Goal: Book appointment/travel/reservation

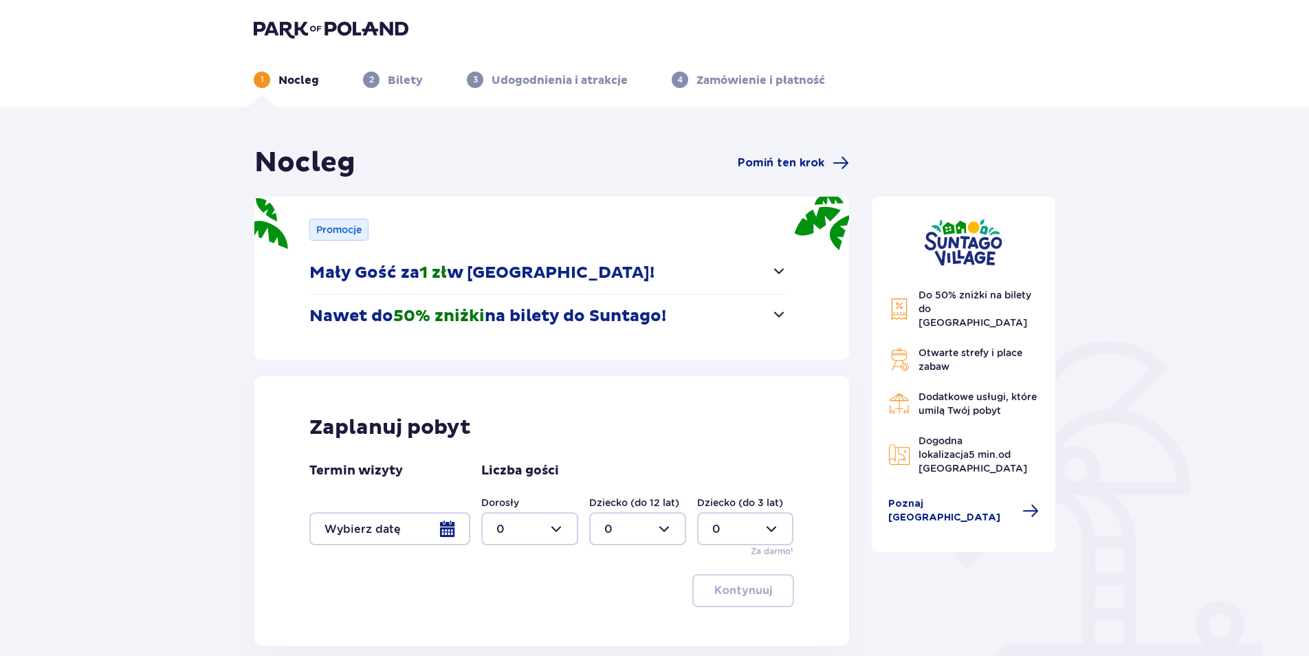
click at [778, 311] on span "button" at bounding box center [779, 314] width 17 height 17
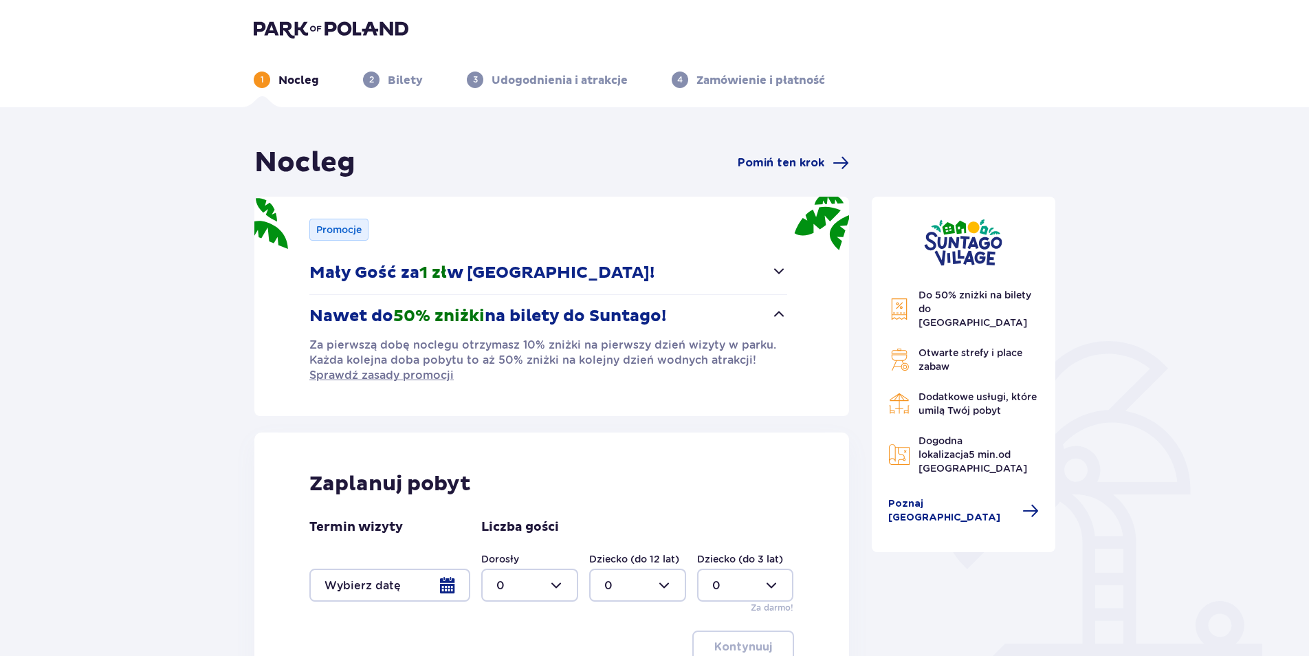
scroll to position [129, 0]
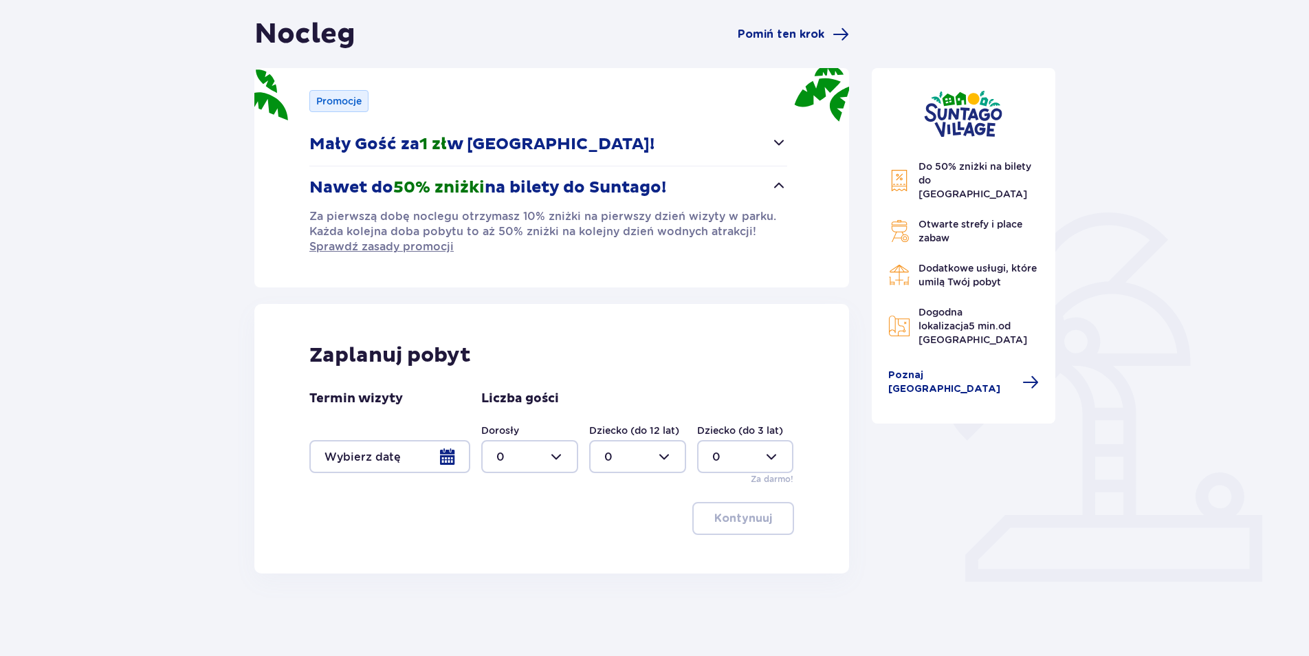
click at [446, 461] on div at bounding box center [389, 456] width 161 height 33
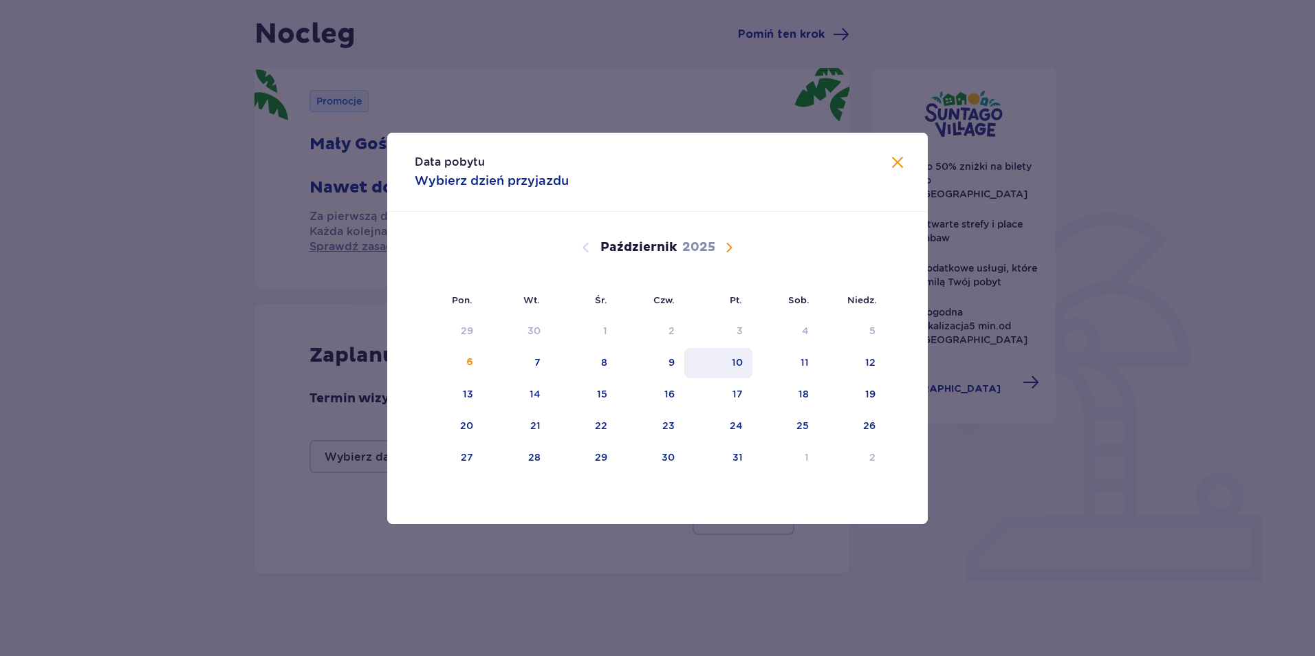
click at [735, 361] on div "10" at bounding box center [737, 362] width 11 height 14
click at [872, 360] on div "12" at bounding box center [870, 362] width 10 height 14
type input "10.10.25 - 12.10.25"
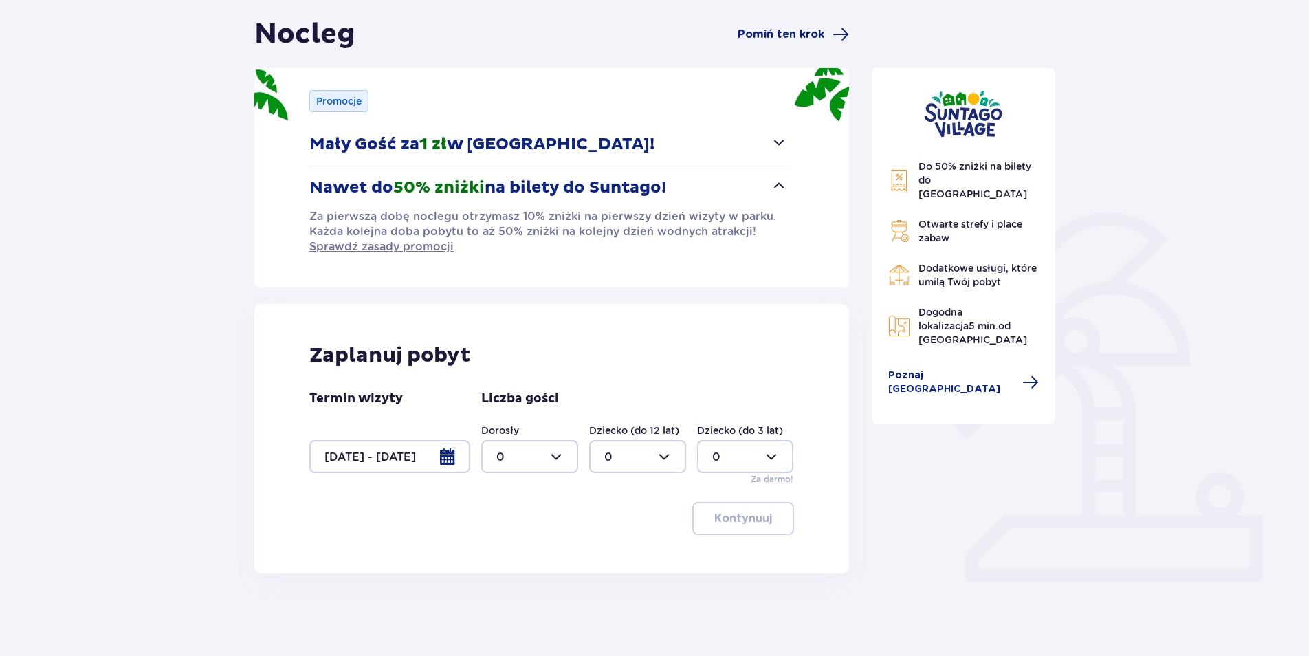
click at [563, 457] on div at bounding box center [529, 456] width 97 height 33
click at [517, 556] on div "2" at bounding box center [529, 556] width 67 height 15
type input "2"
click at [665, 454] on div at bounding box center [637, 456] width 97 height 33
click at [617, 554] on div "2" at bounding box center [637, 556] width 67 height 15
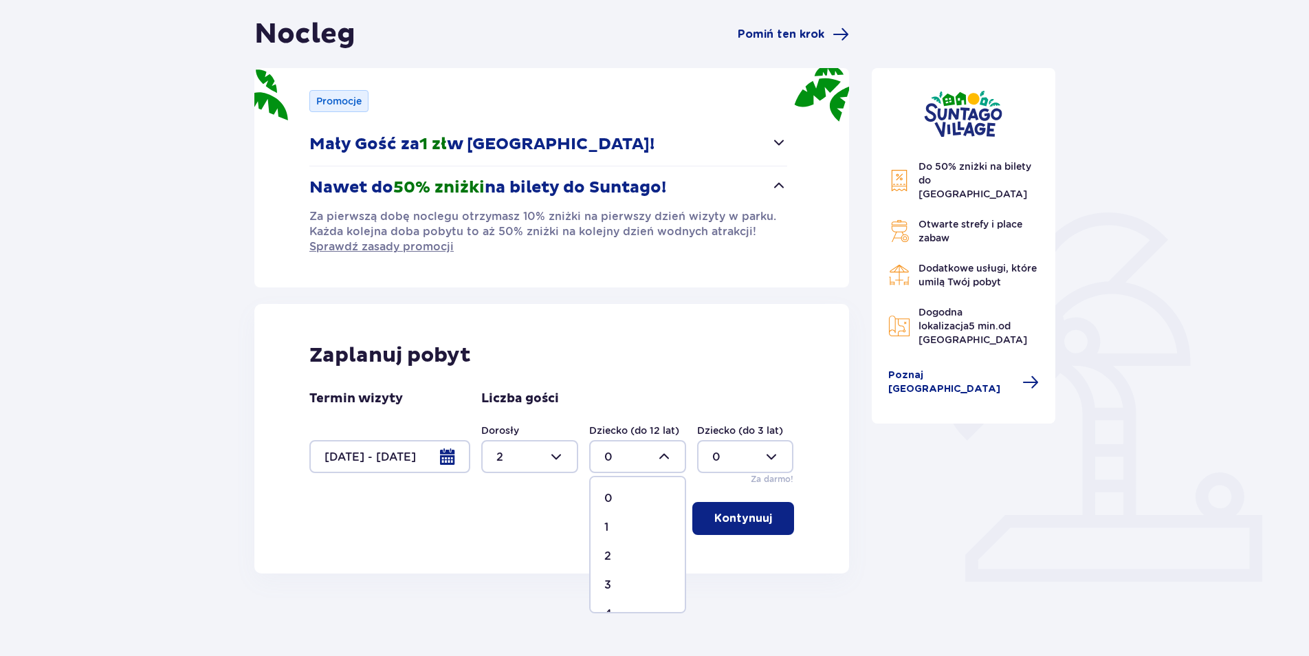
type input "2"
click at [732, 520] on p "Kontynuuj" at bounding box center [743, 518] width 58 height 15
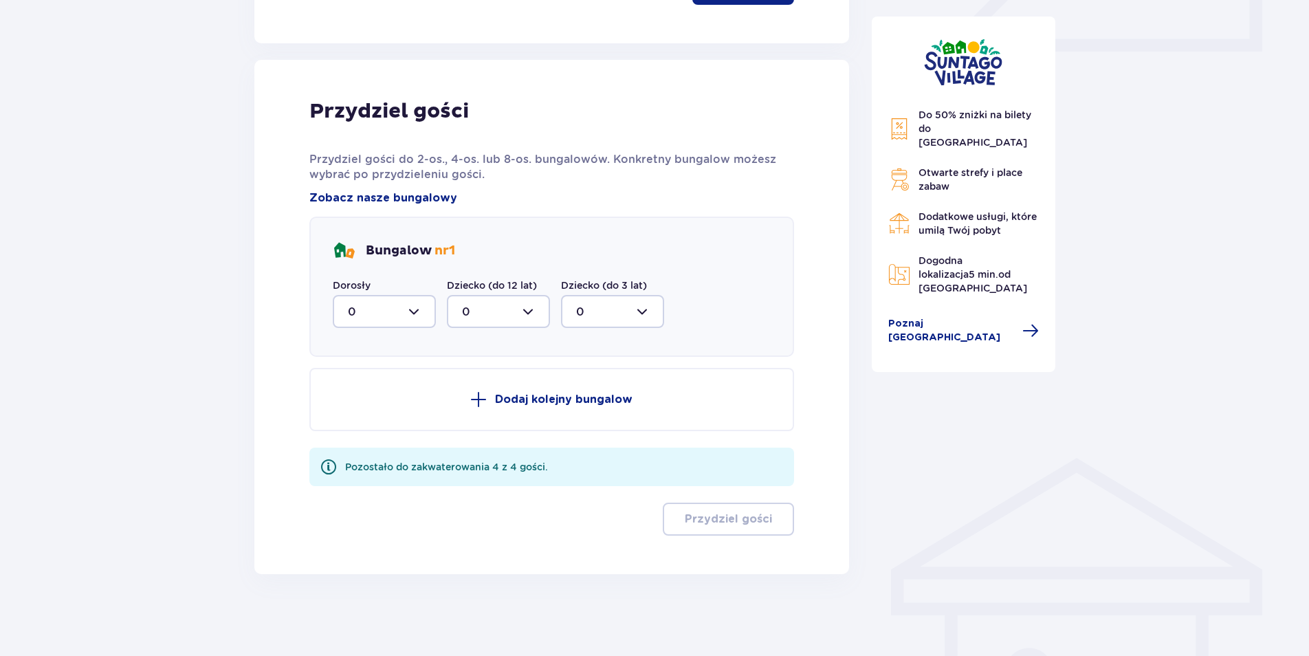
scroll to position [659, 0]
click at [426, 311] on div at bounding box center [384, 310] width 103 height 33
click at [355, 411] on div "2" at bounding box center [384, 410] width 73 height 15
type input "2"
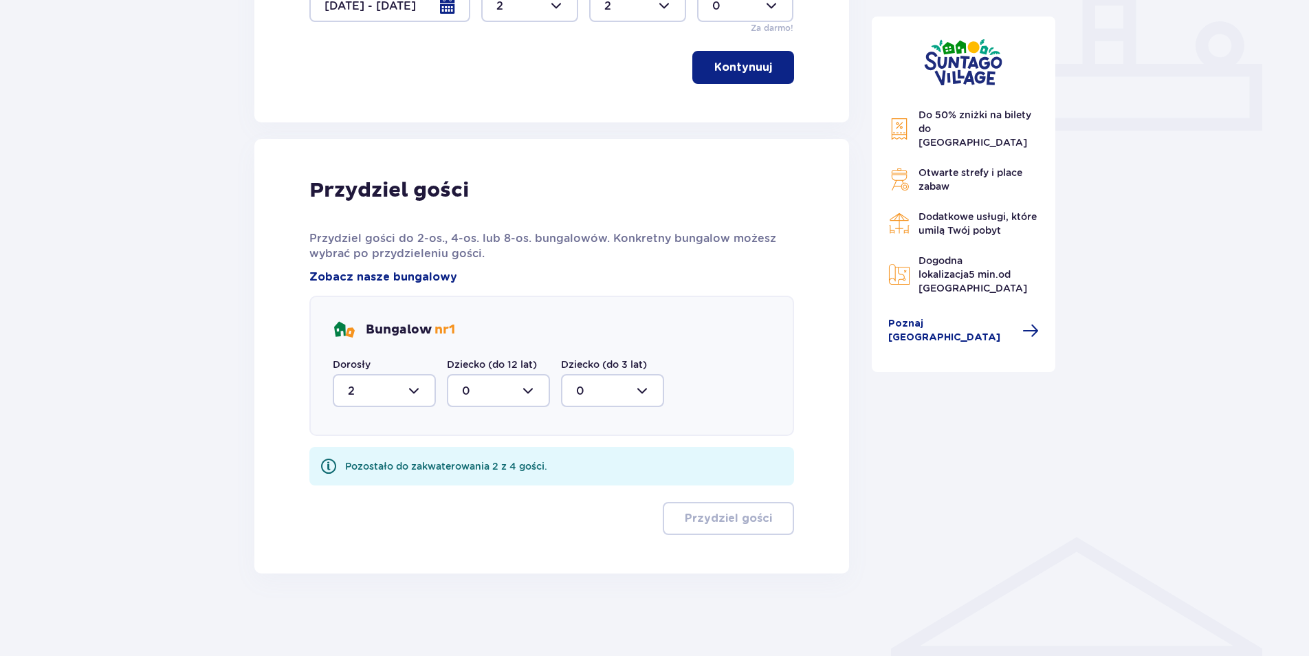
scroll to position [580, 0]
click at [529, 388] on div at bounding box center [498, 390] width 103 height 33
click at [469, 487] on div "2" at bounding box center [498, 490] width 73 height 15
type input "2"
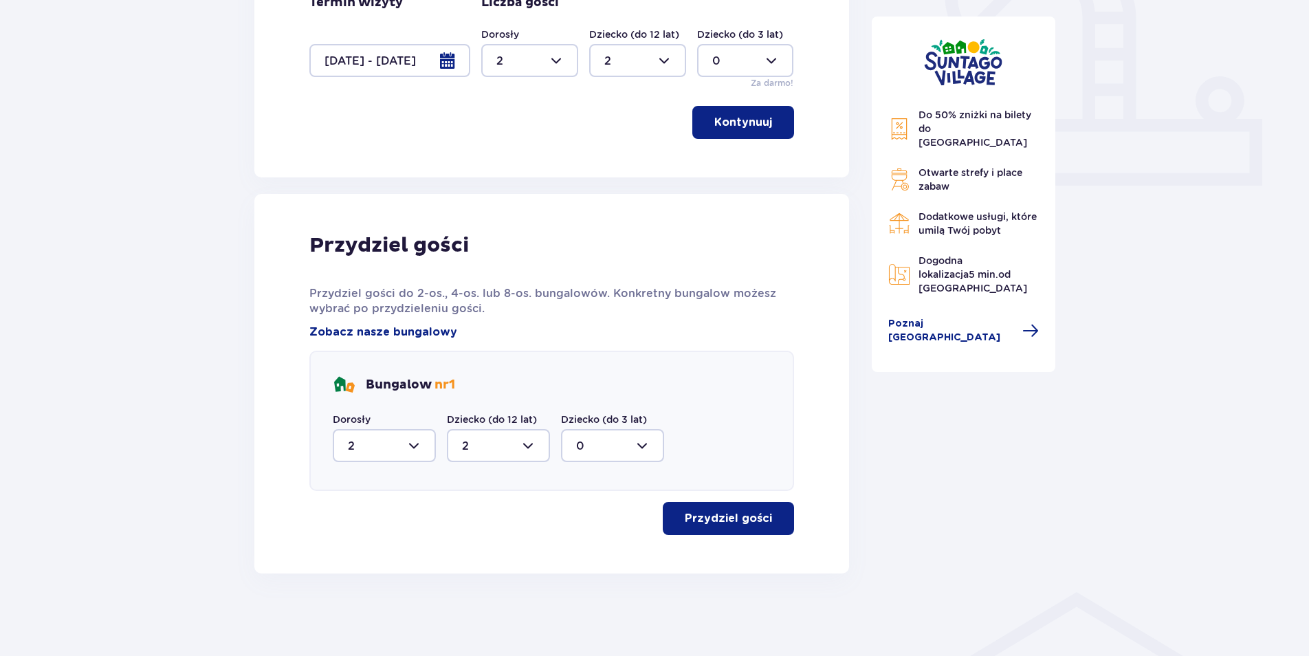
click at [712, 523] on p "Przydziel gości" at bounding box center [728, 518] width 87 height 15
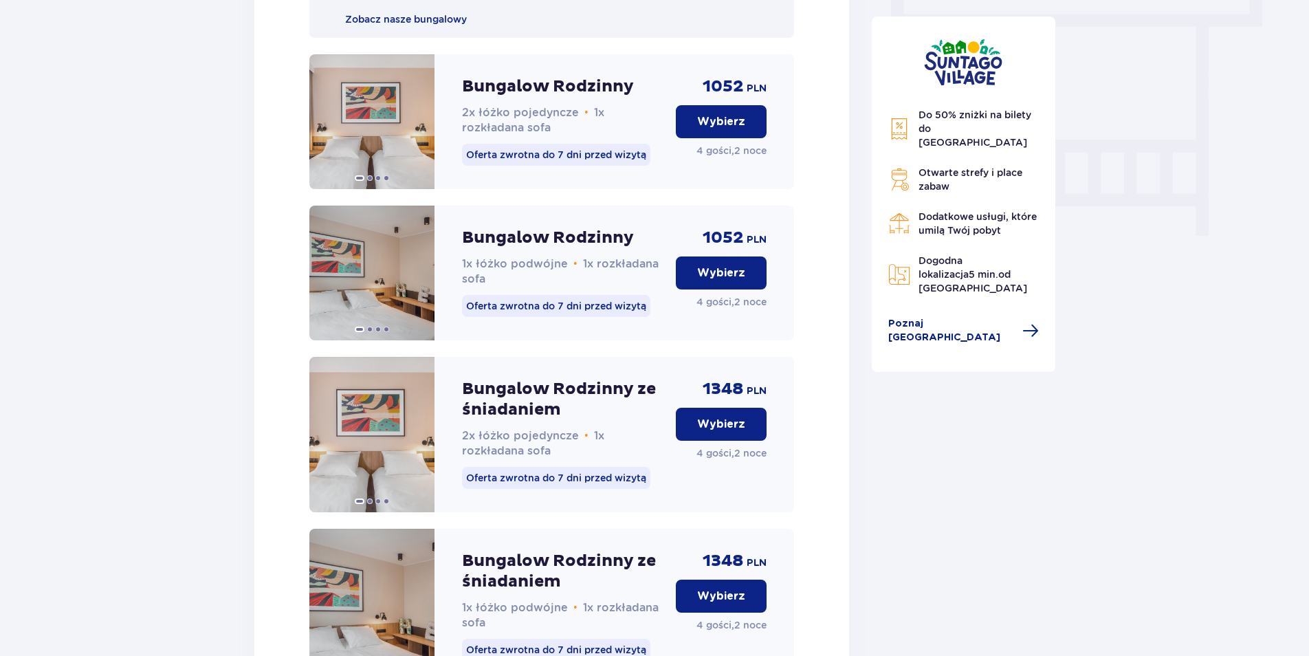
scroll to position [1231, 0]
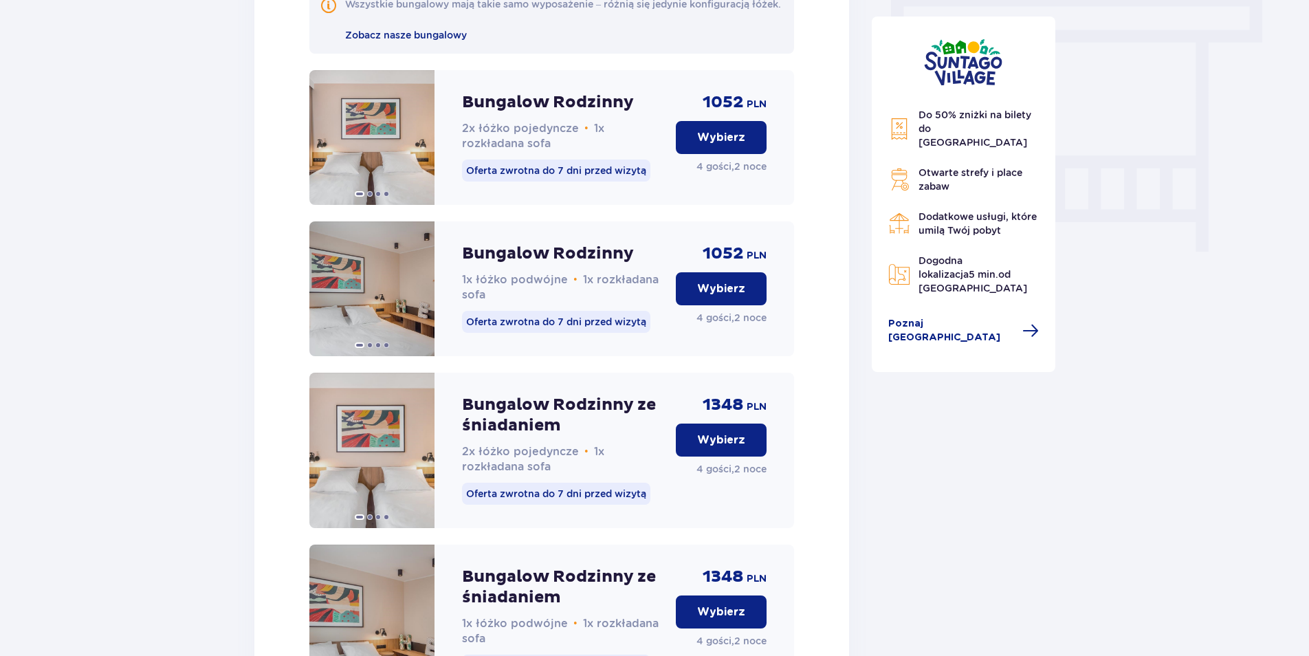
click at [725, 296] on p "Wybierz" at bounding box center [721, 288] width 48 height 15
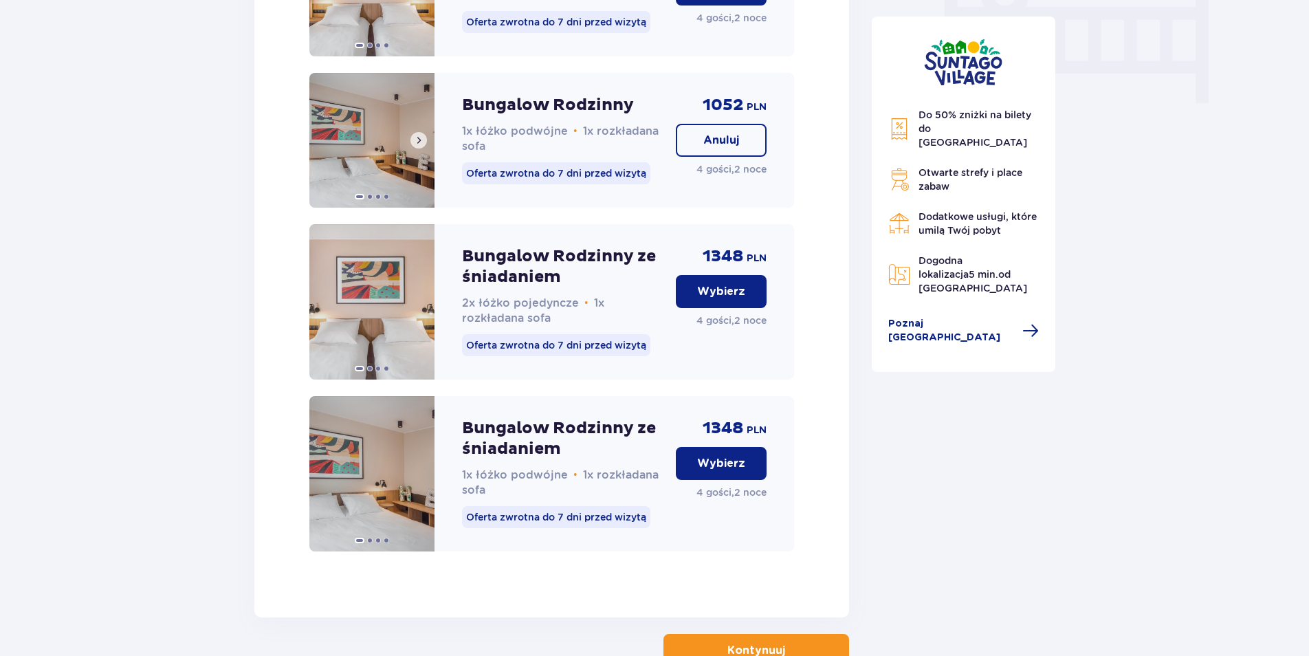
scroll to position [1212, 0]
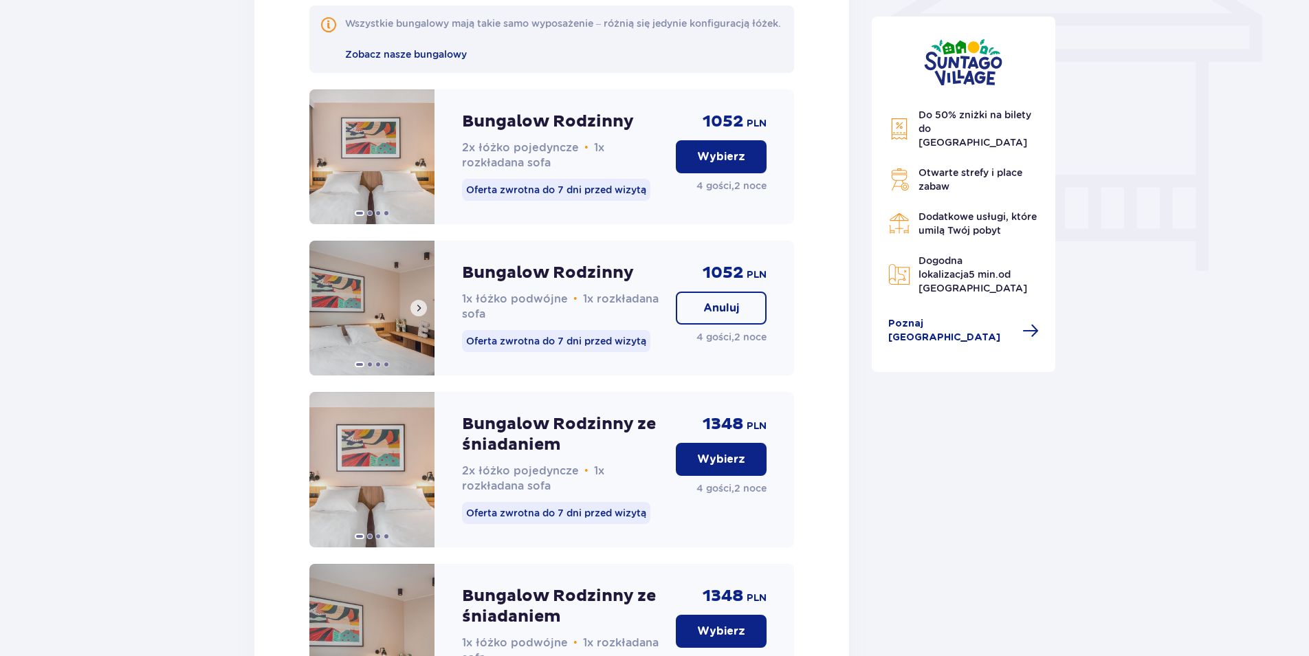
click at [385, 325] on img at bounding box center [371, 308] width 125 height 135
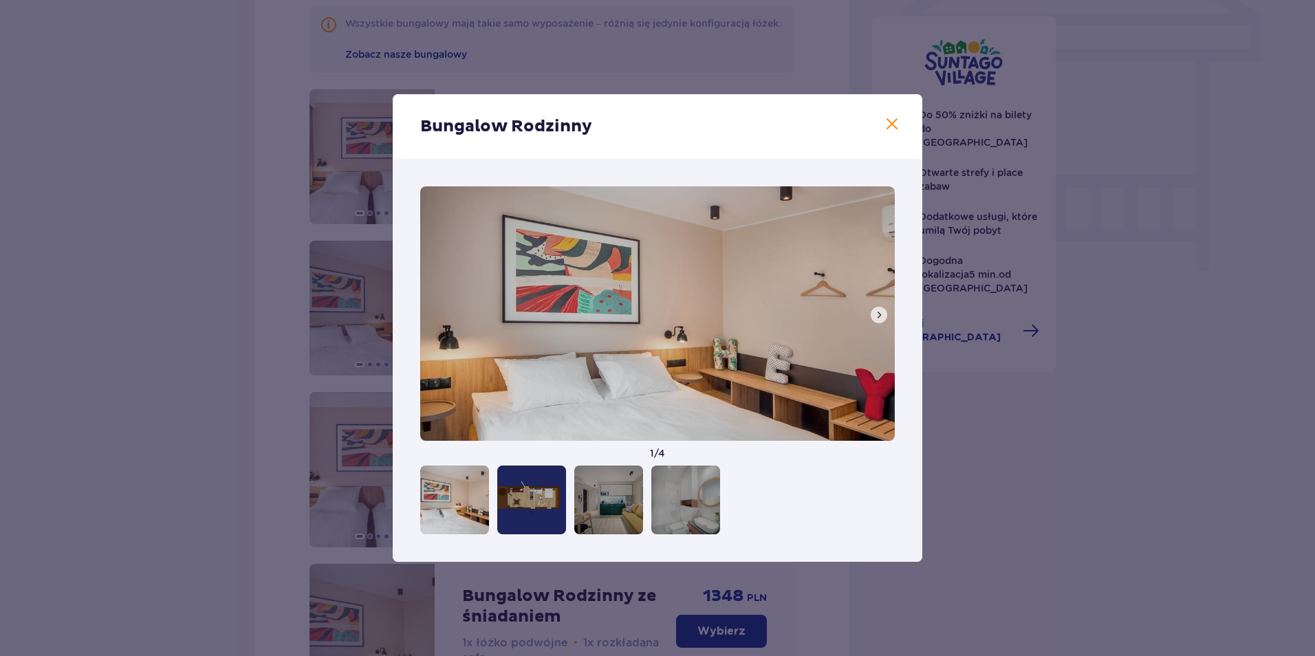
click at [877, 316] on span at bounding box center [878, 314] width 11 height 11
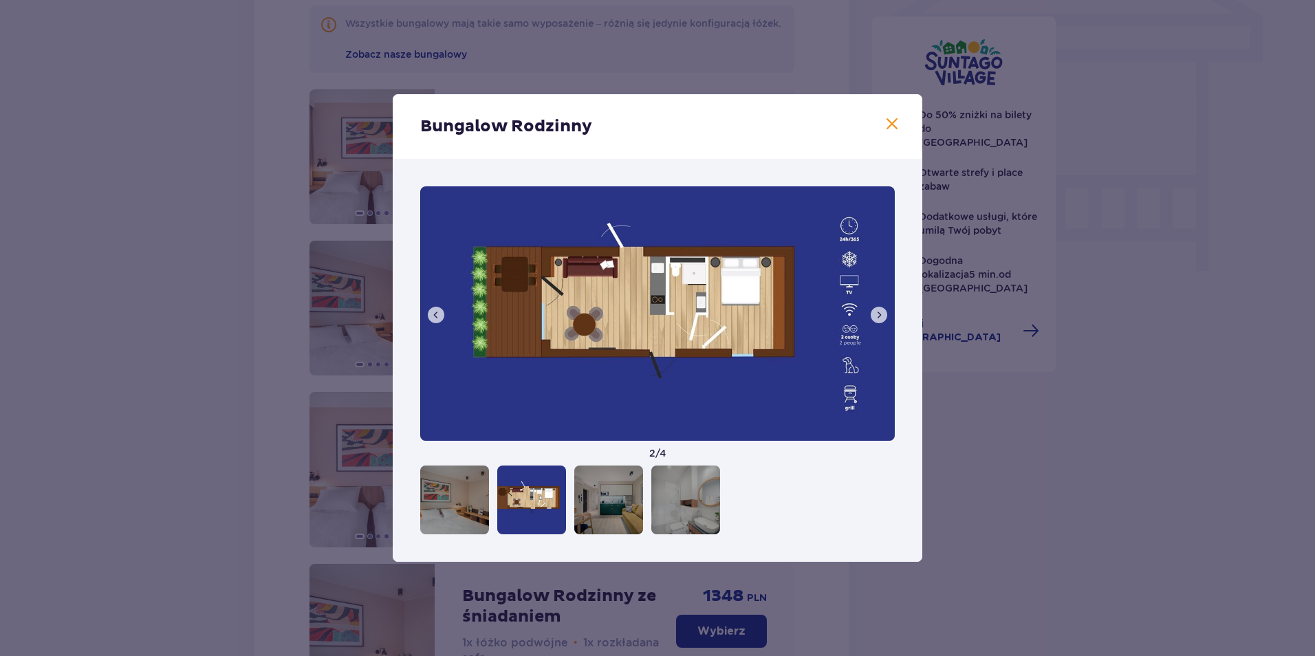
click at [877, 316] on span at bounding box center [878, 314] width 11 height 11
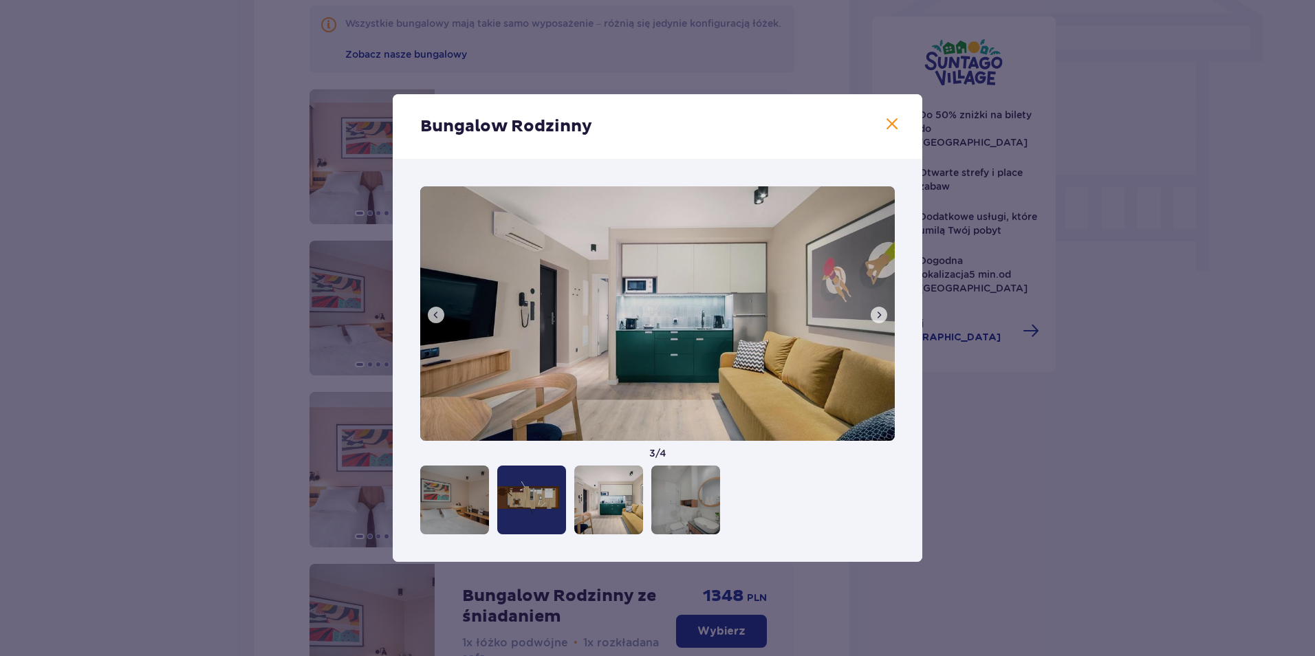
click at [877, 316] on span at bounding box center [878, 314] width 11 height 11
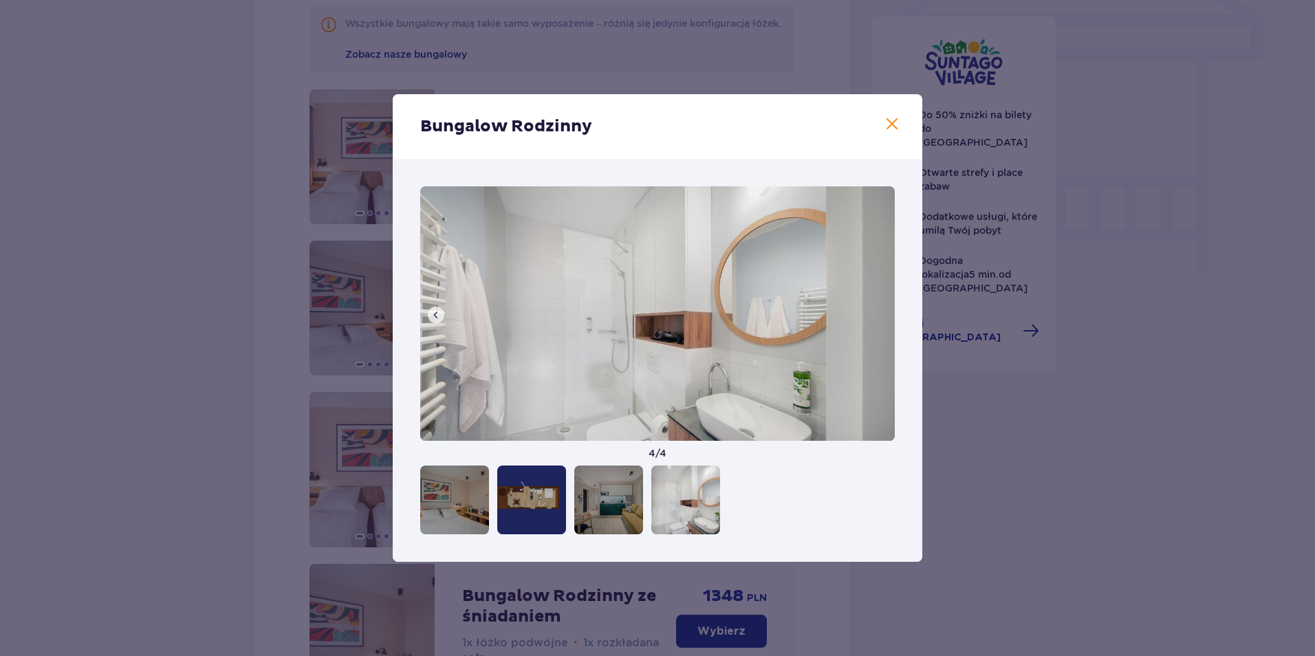
click at [877, 316] on img at bounding box center [657, 313] width 474 height 254
click at [892, 122] on span at bounding box center [891, 124] width 17 height 17
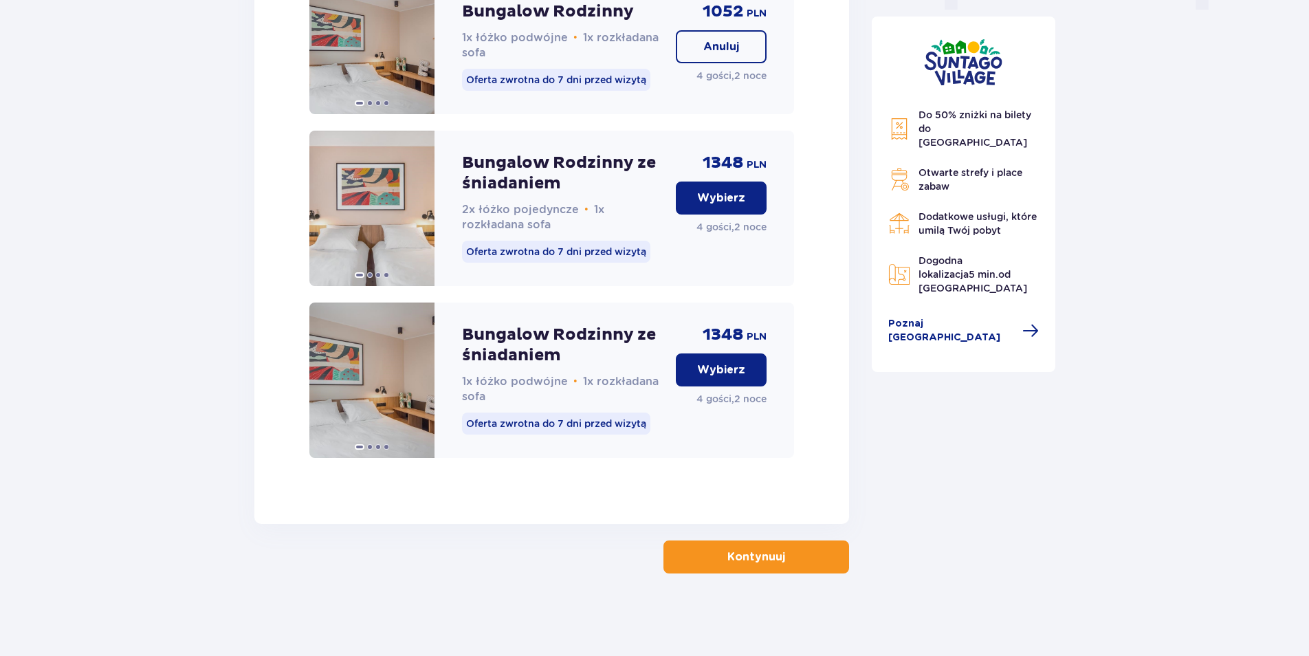
click at [761, 569] on button "Kontynuuj" at bounding box center [756, 556] width 186 height 33
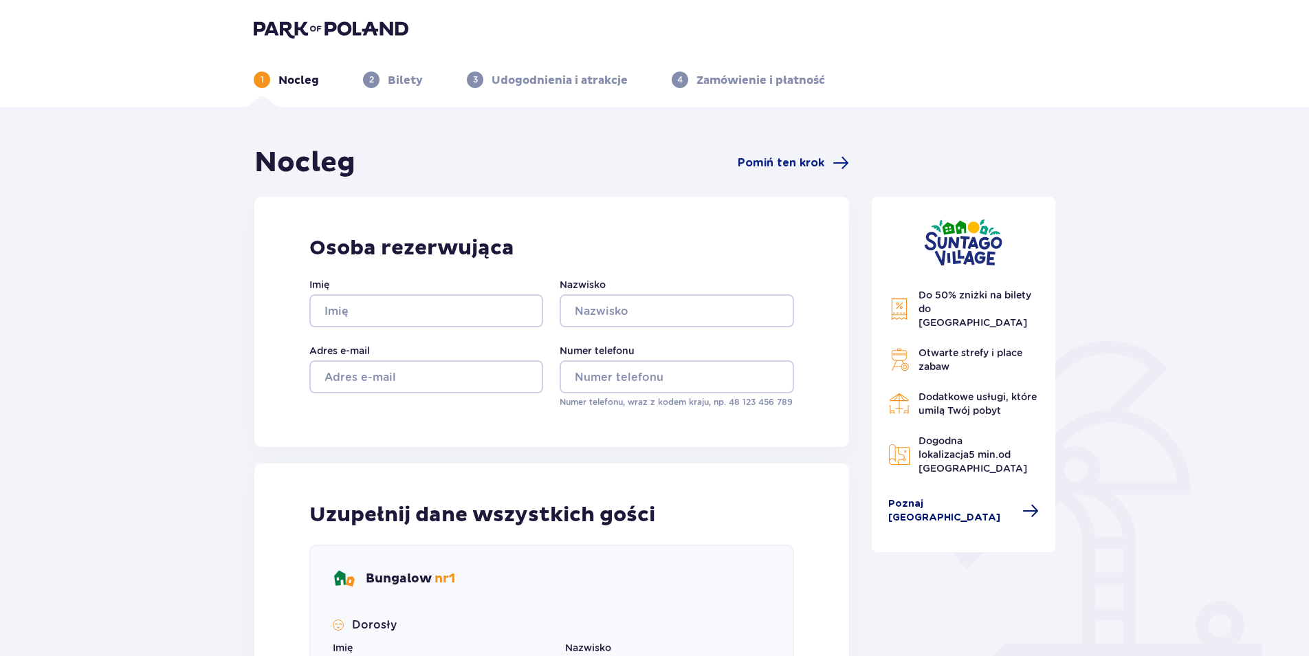
click at [939, 497] on span "Poznaj [GEOGRAPHIC_DATA]" at bounding box center [951, 511] width 127 height 28
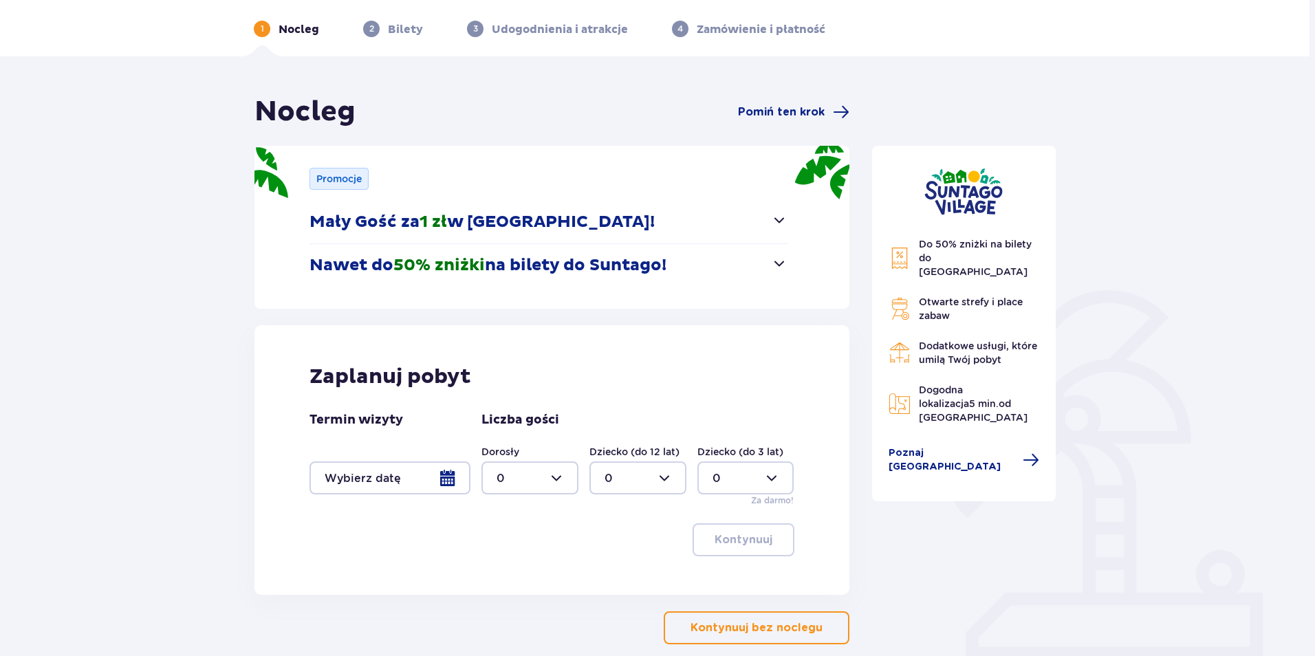
scroll to position [122, 0]
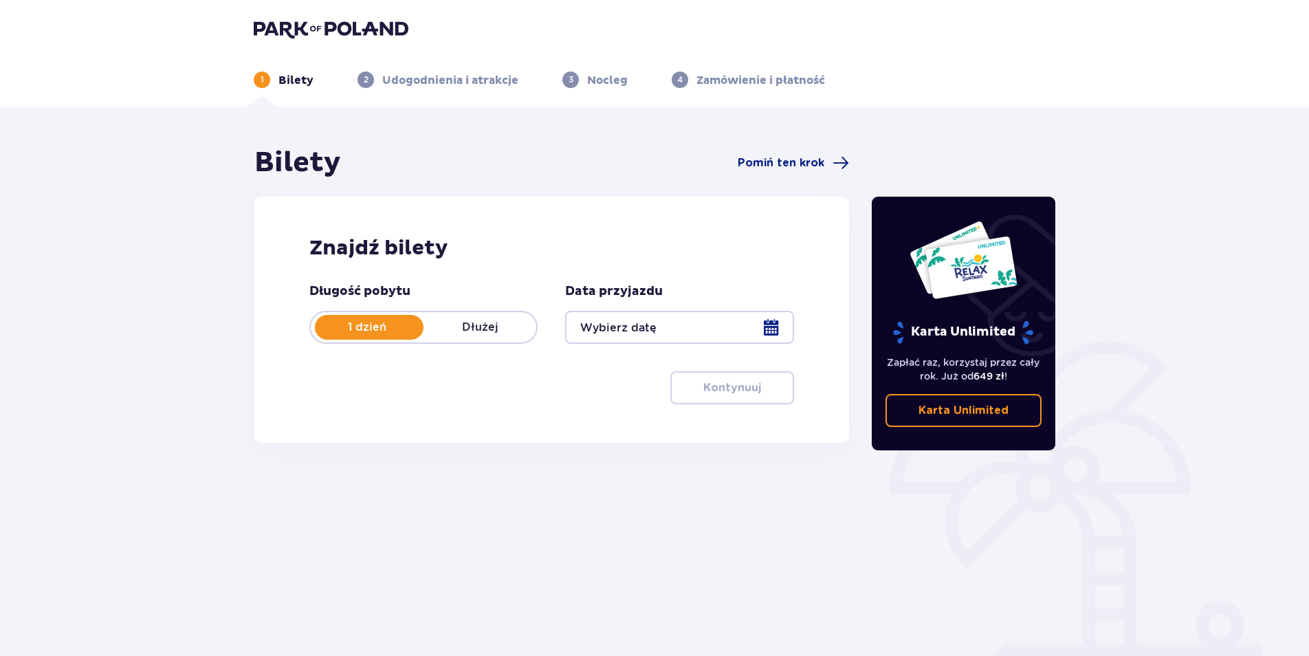
click at [770, 330] on div at bounding box center [679, 327] width 228 height 33
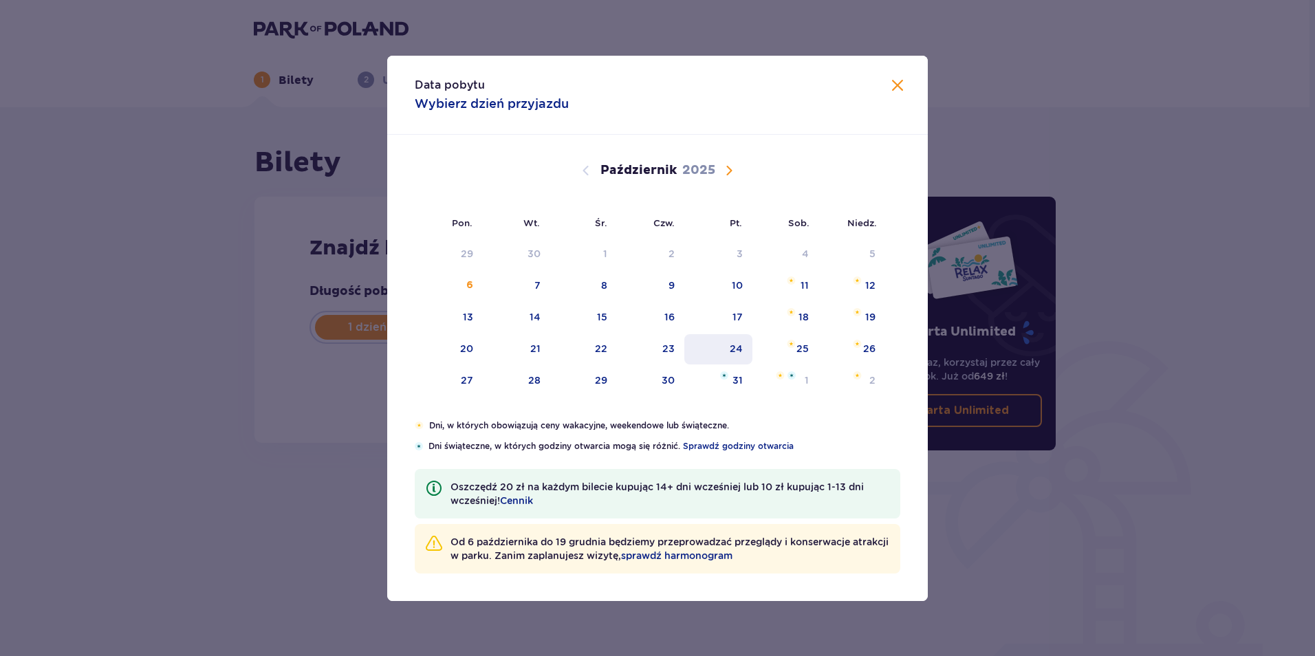
click at [739, 349] on div "24" at bounding box center [735, 349] width 13 height 14
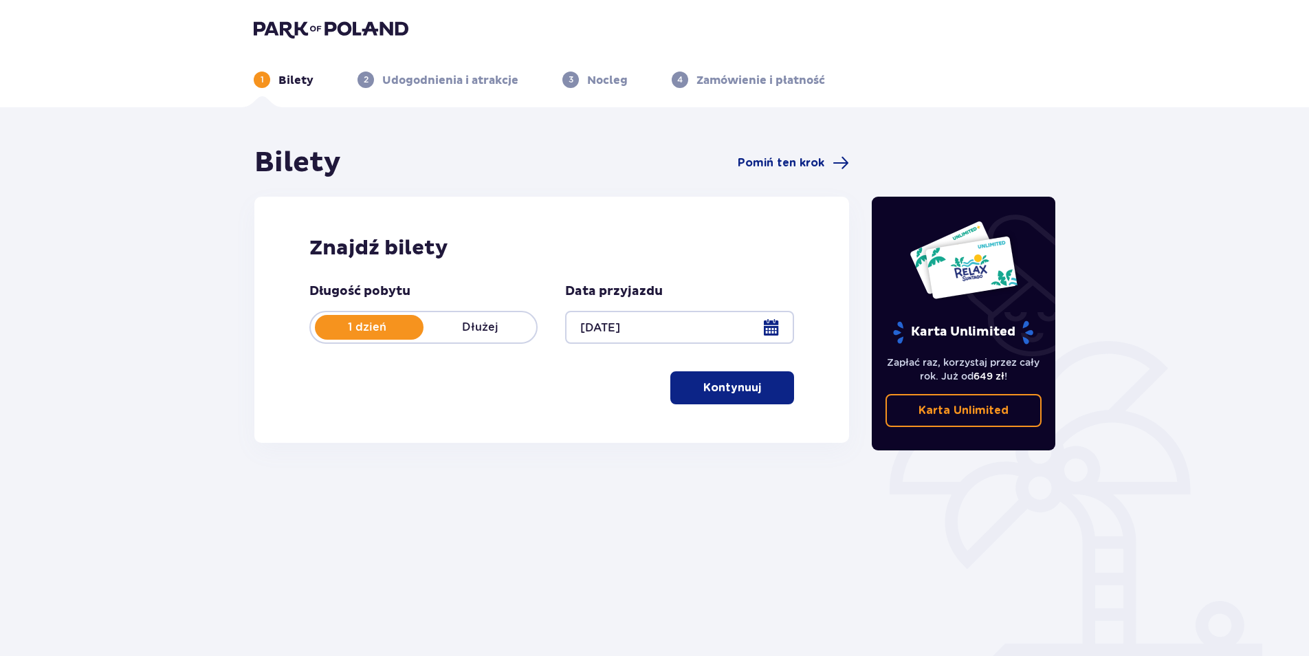
click at [767, 328] on div at bounding box center [679, 327] width 228 height 33
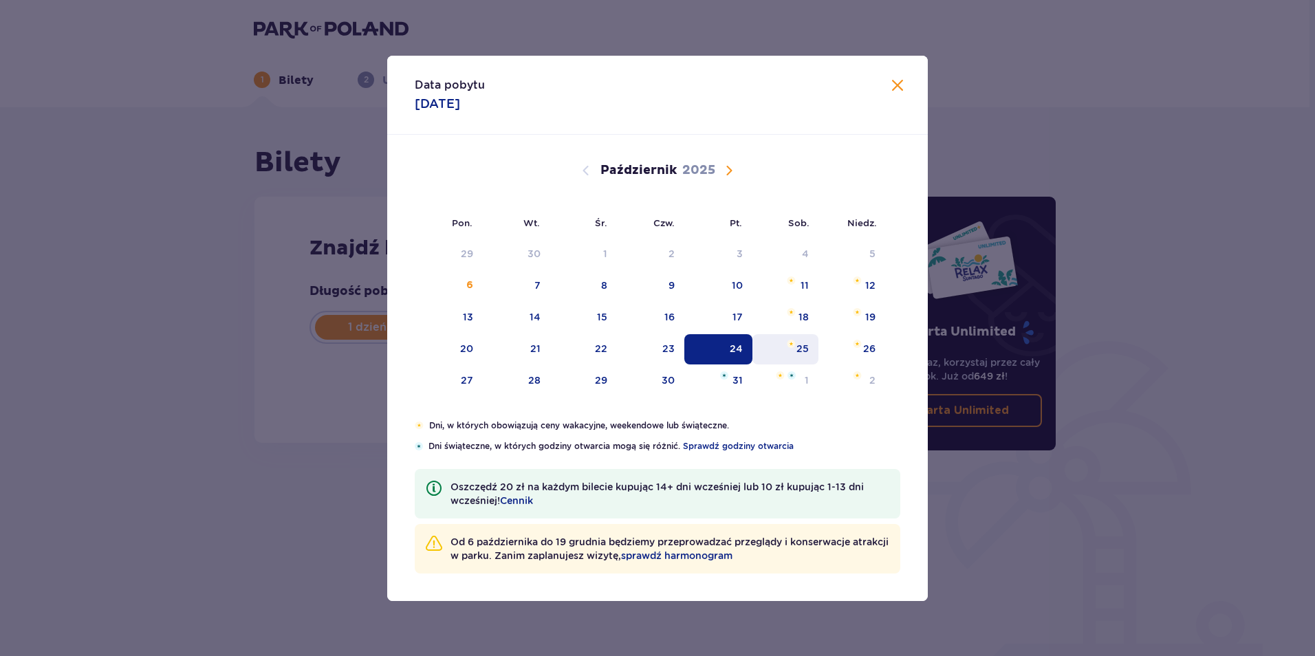
click at [806, 348] on div "25" at bounding box center [802, 349] width 12 height 14
type input "[DATE]"
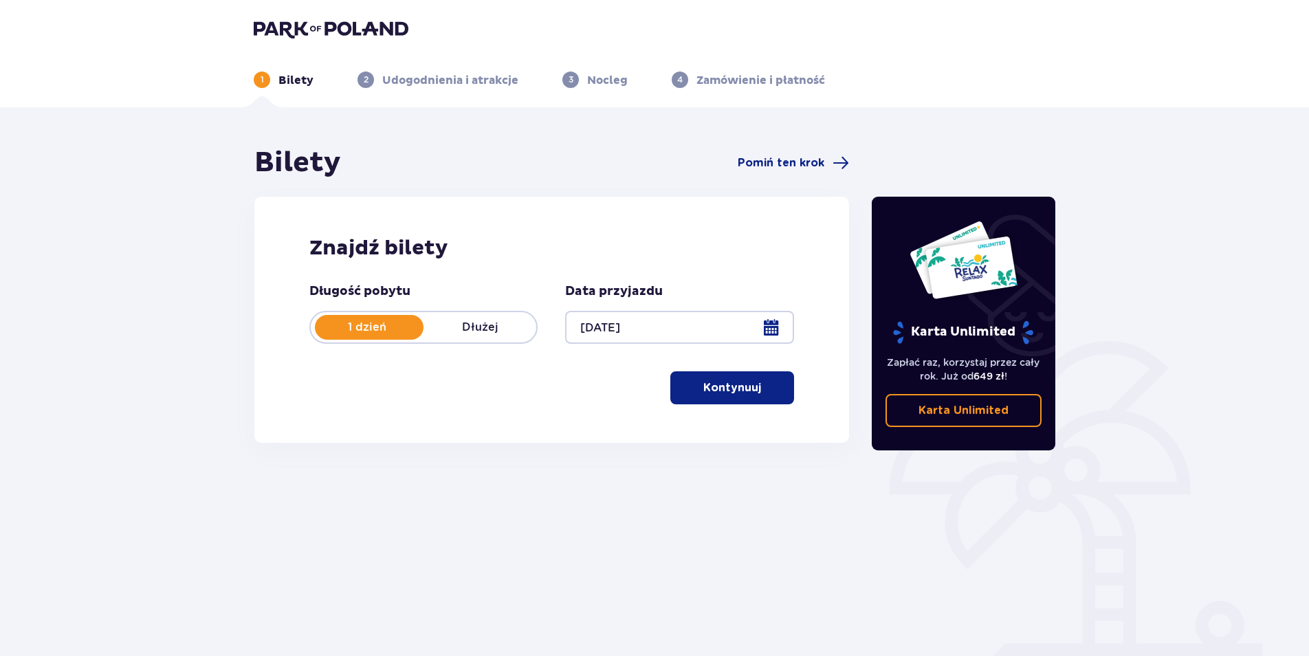
click at [770, 388] on span "button" at bounding box center [764, 388] width 17 height 17
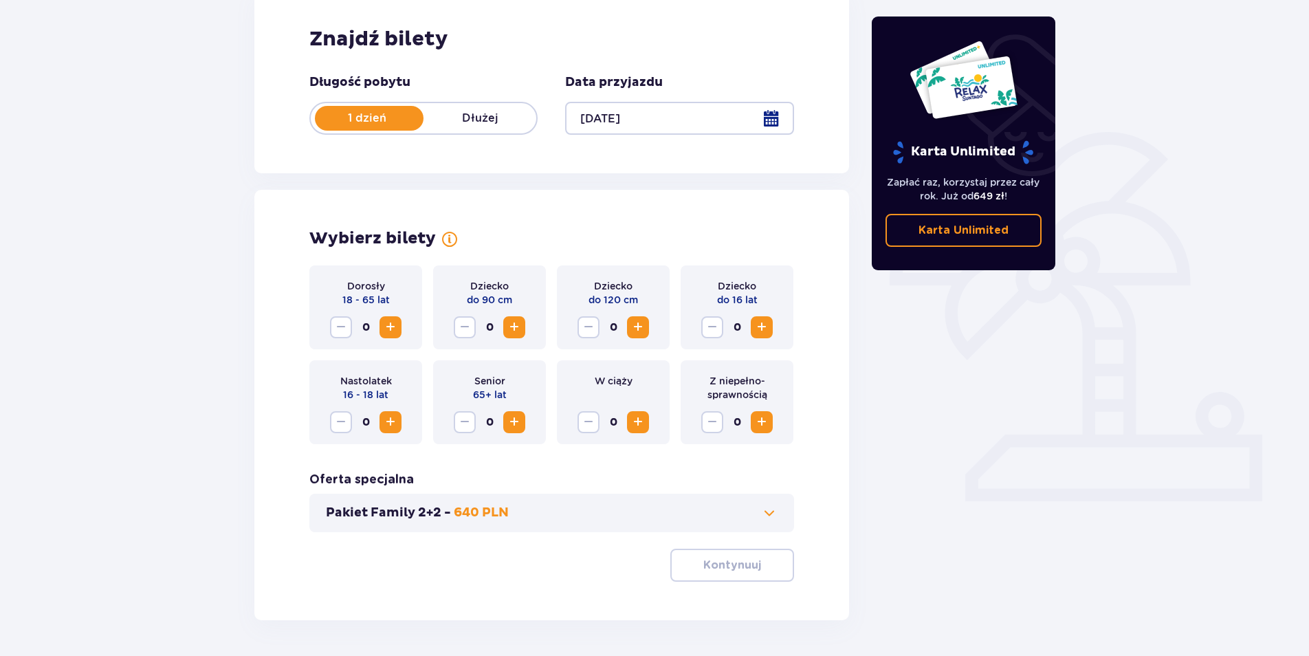
scroll to position [256, 0]
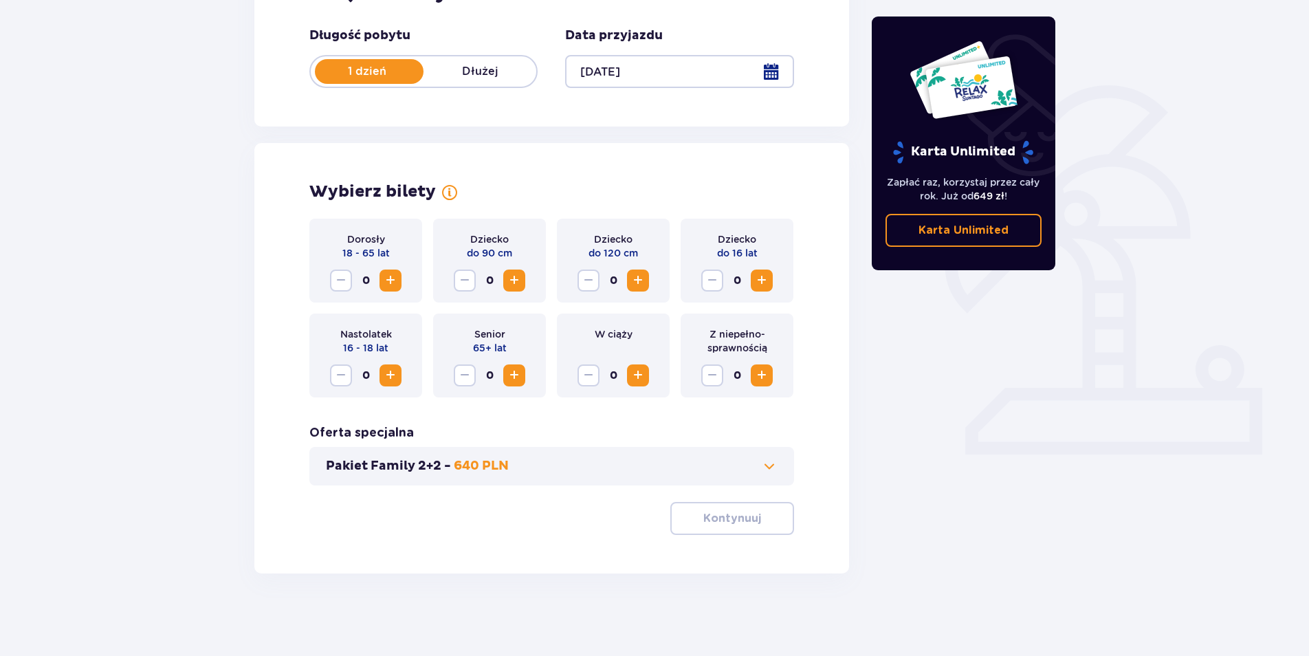
click at [515, 283] on span "Zwiększ" at bounding box center [514, 280] width 17 height 17
click at [636, 285] on span "Zwiększ" at bounding box center [638, 280] width 17 height 17
click at [391, 281] on span "Zwiększ" at bounding box center [390, 280] width 17 height 17
click at [747, 518] on p "Kontynuuj" at bounding box center [732, 518] width 58 height 15
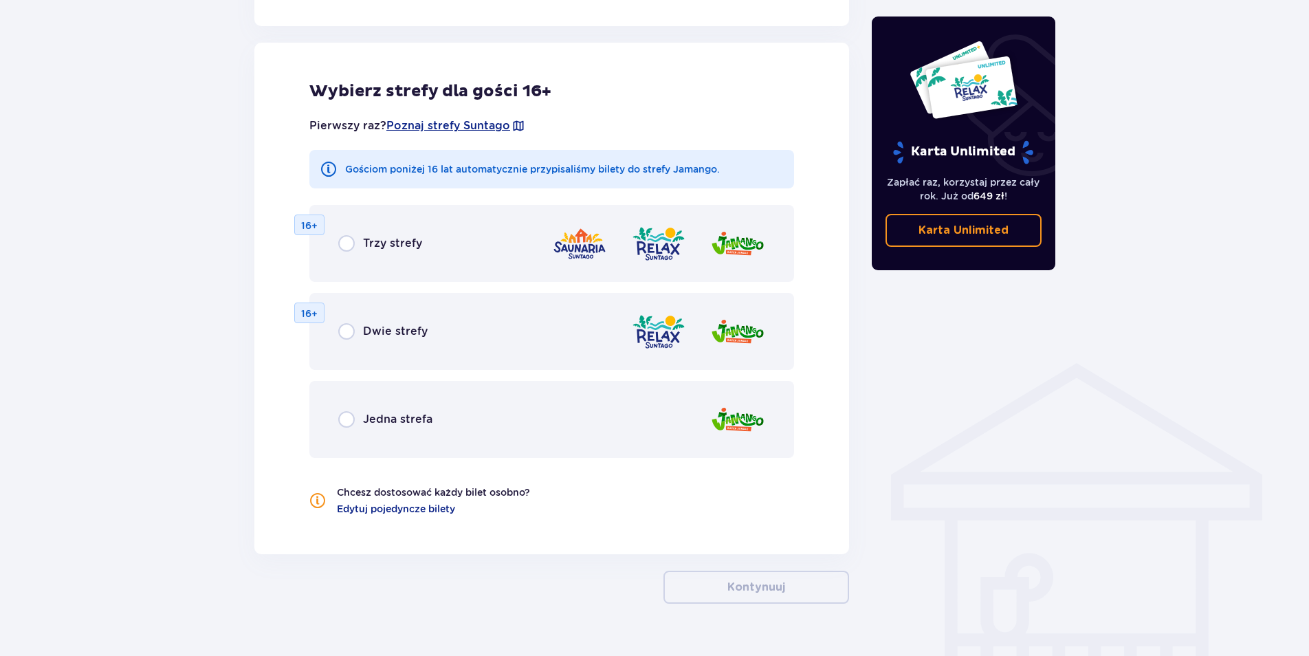
scroll to position [763, 0]
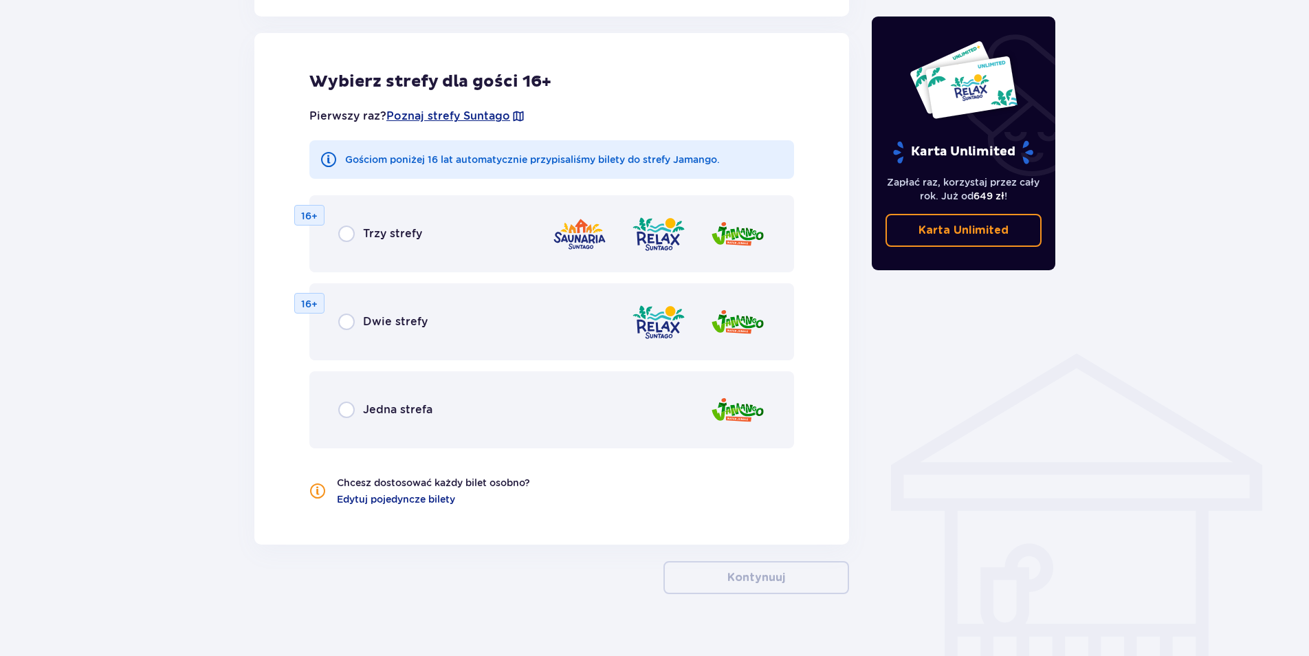
click at [346, 228] on input "radio" at bounding box center [346, 234] width 17 height 17
radio input "true"
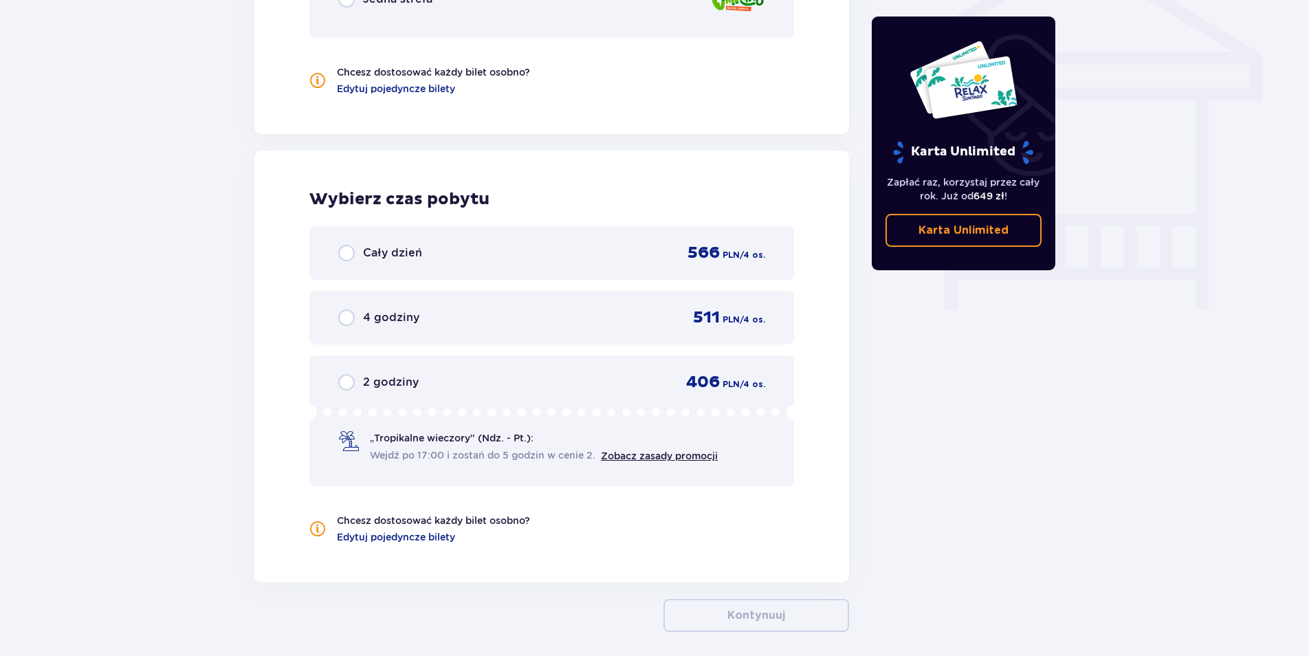
scroll to position [1232, 0]
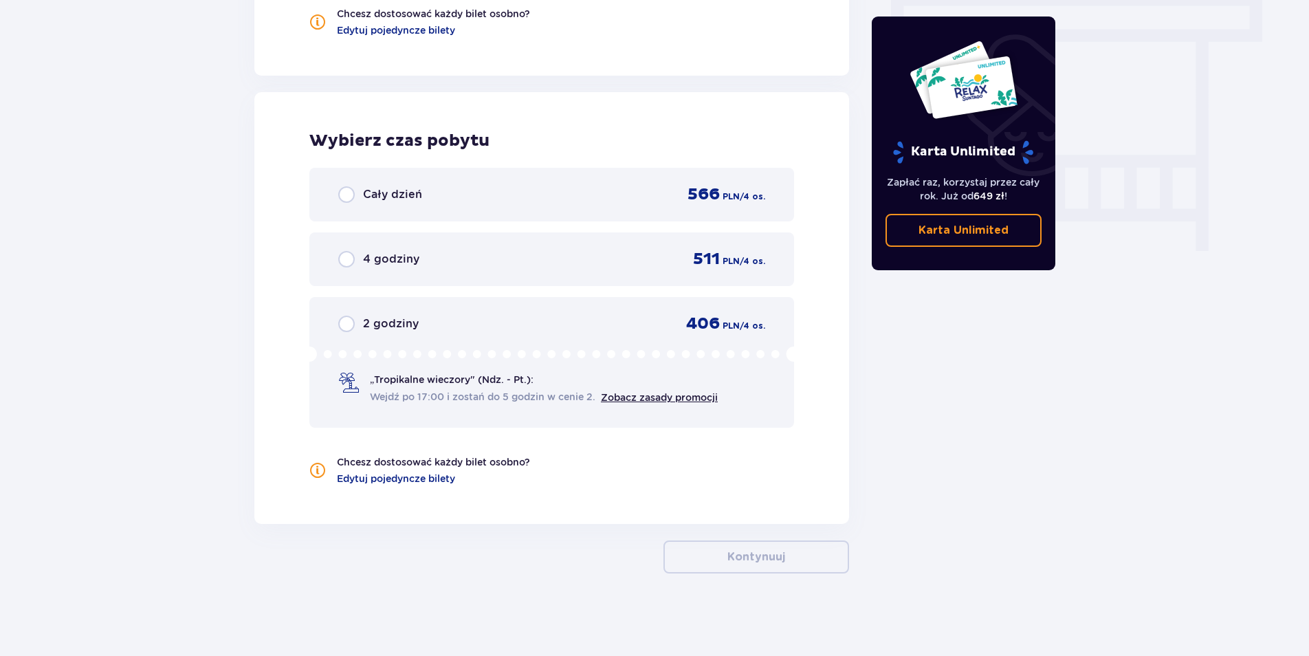
click at [344, 195] on input "radio" at bounding box center [346, 194] width 17 height 17
radio input "true"
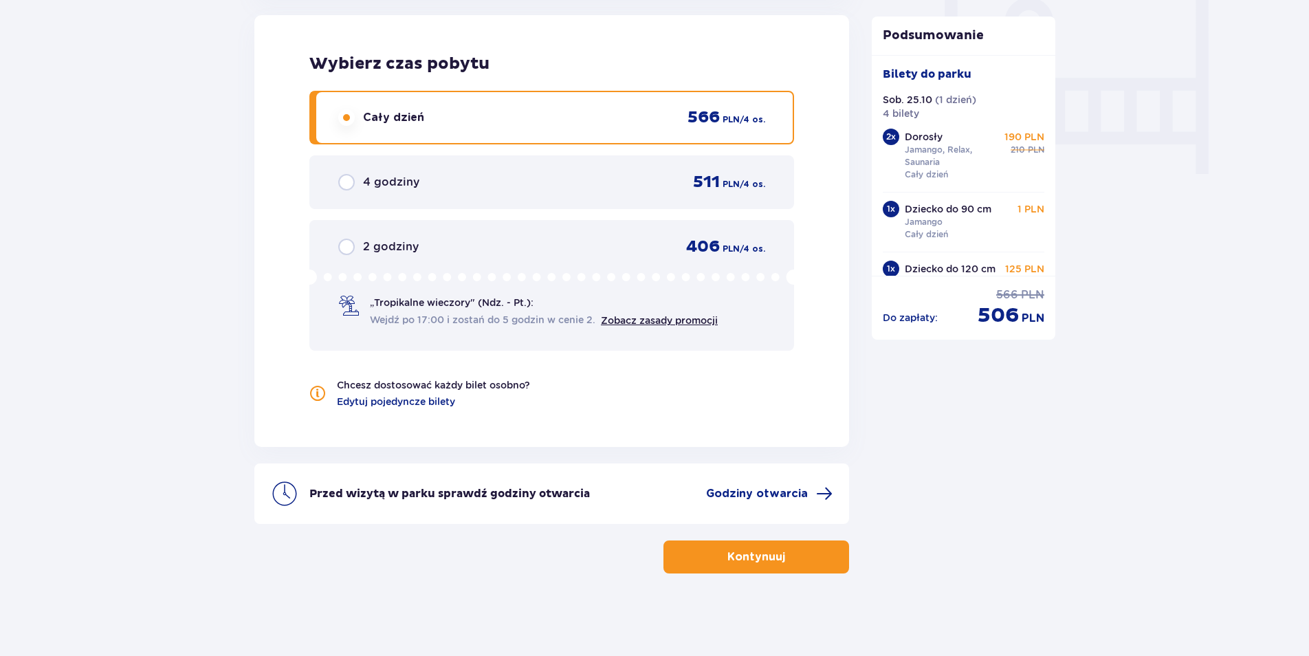
click at [796, 560] on button "Kontynuuj" at bounding box center [756, 556] width 186 height 33
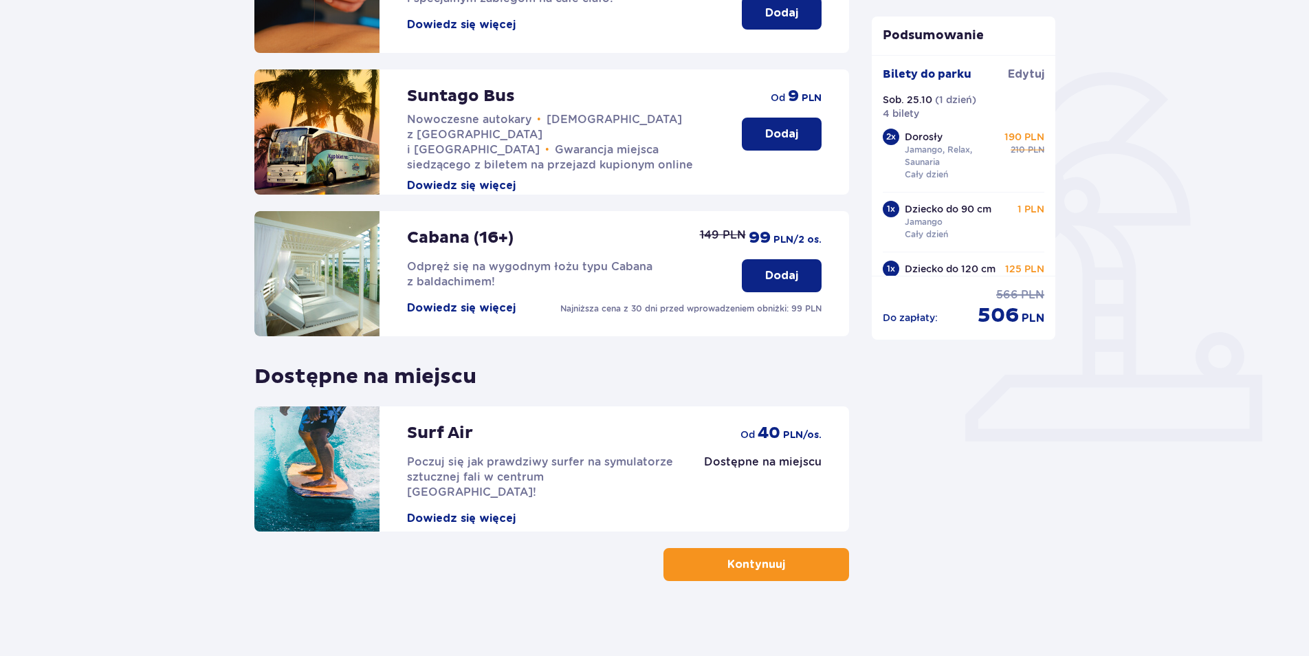
scroll to position [276, 0]
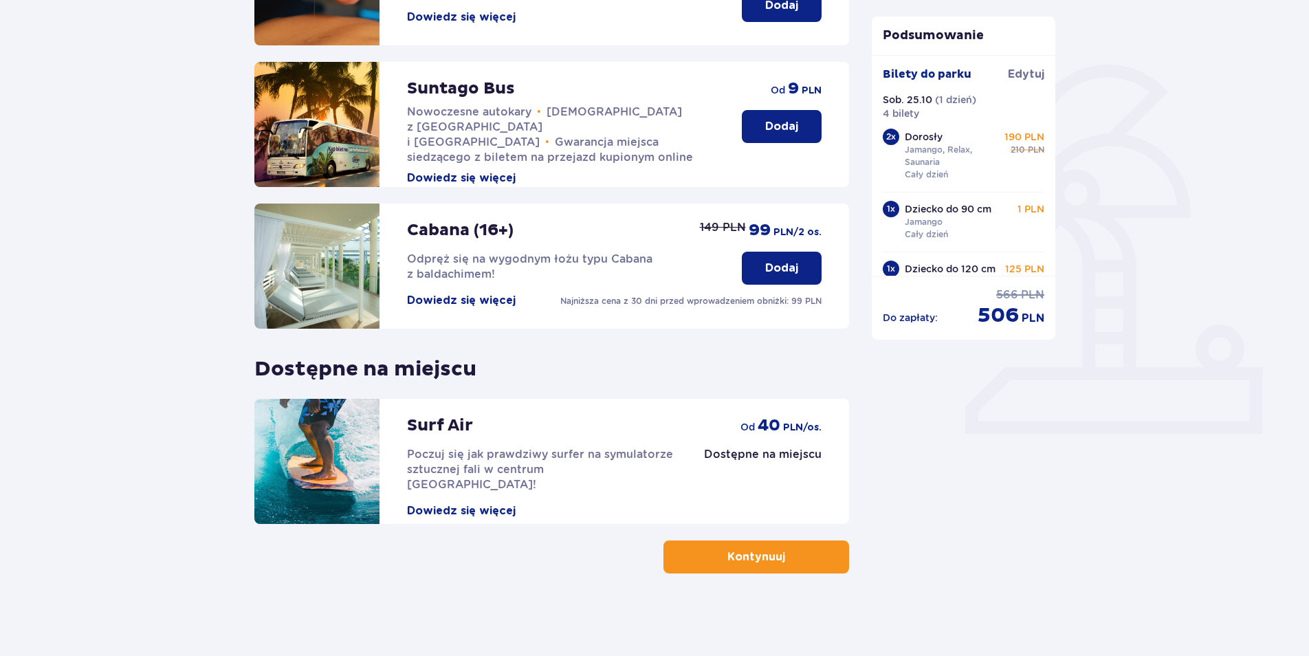
click at [754, 555] on p "Kontynuuj" at bounding box center [756, 556] width 58 height 15
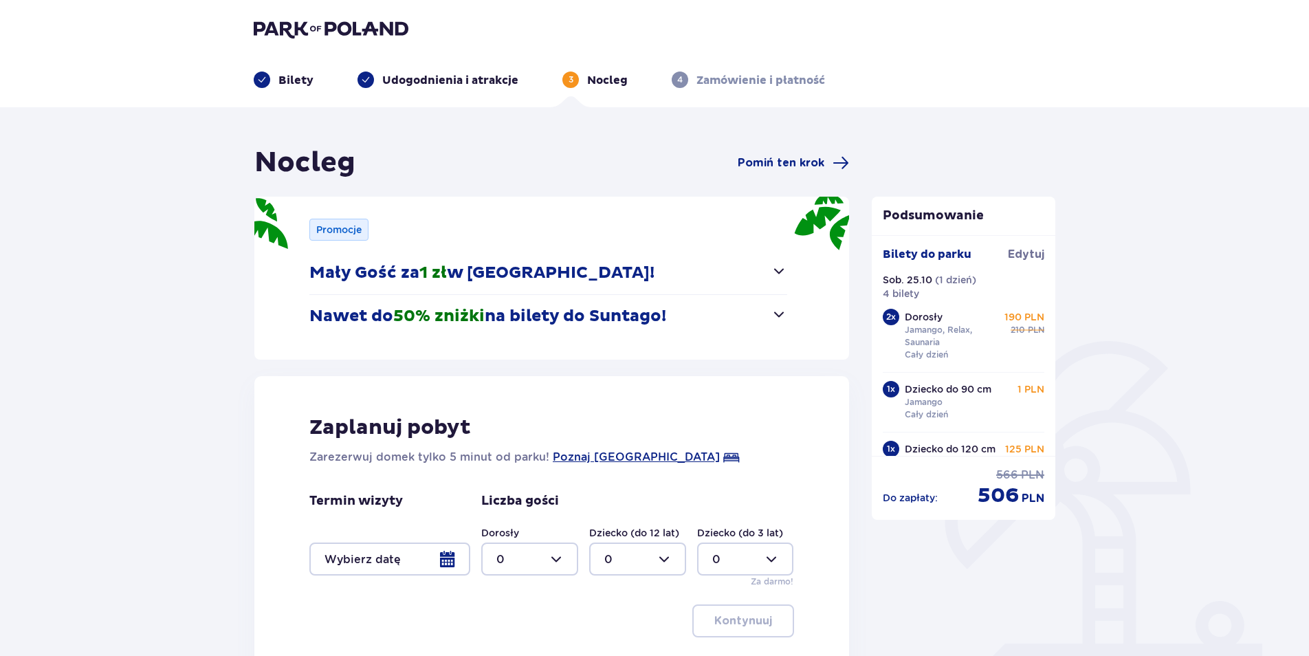
click at [439, 559] on div at bounding box center [389, 558] width 161 height 33
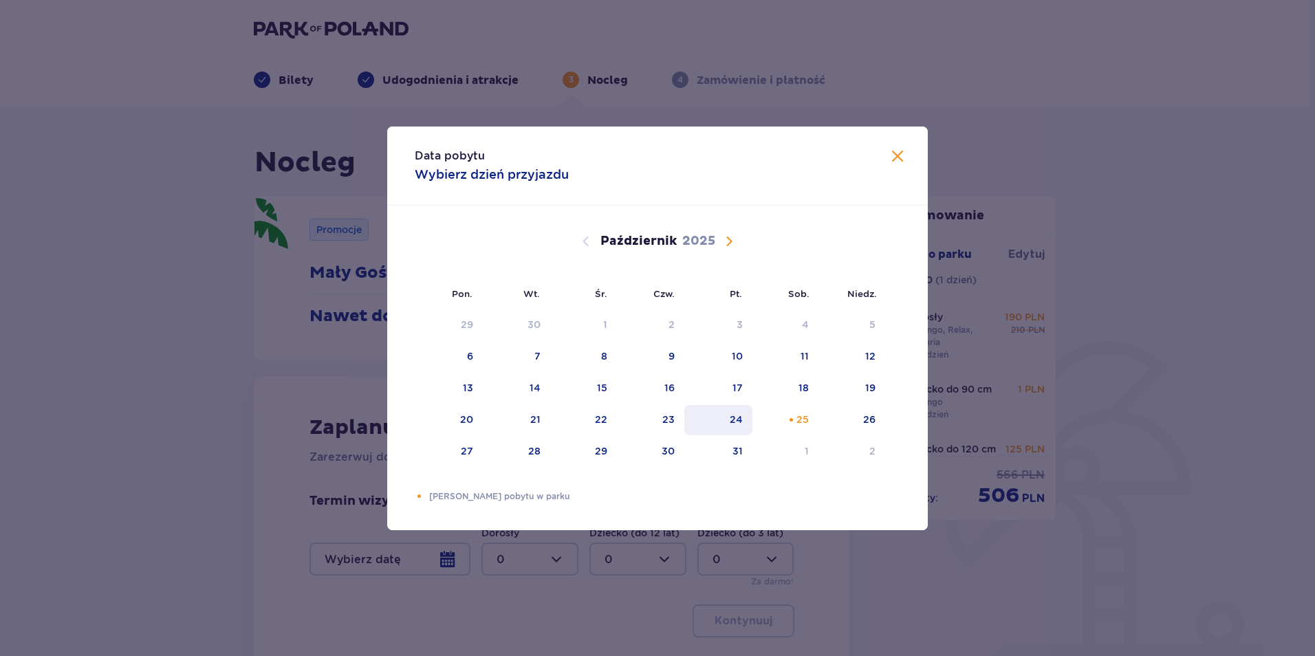
click at [739, 416] on div "24" at bounding box center [735, 420] width 13 height 14
click at [869, 419] on div "26" at bounding box center [869, 420] width 12 height 14
type input "[DATE] - [DATE]"
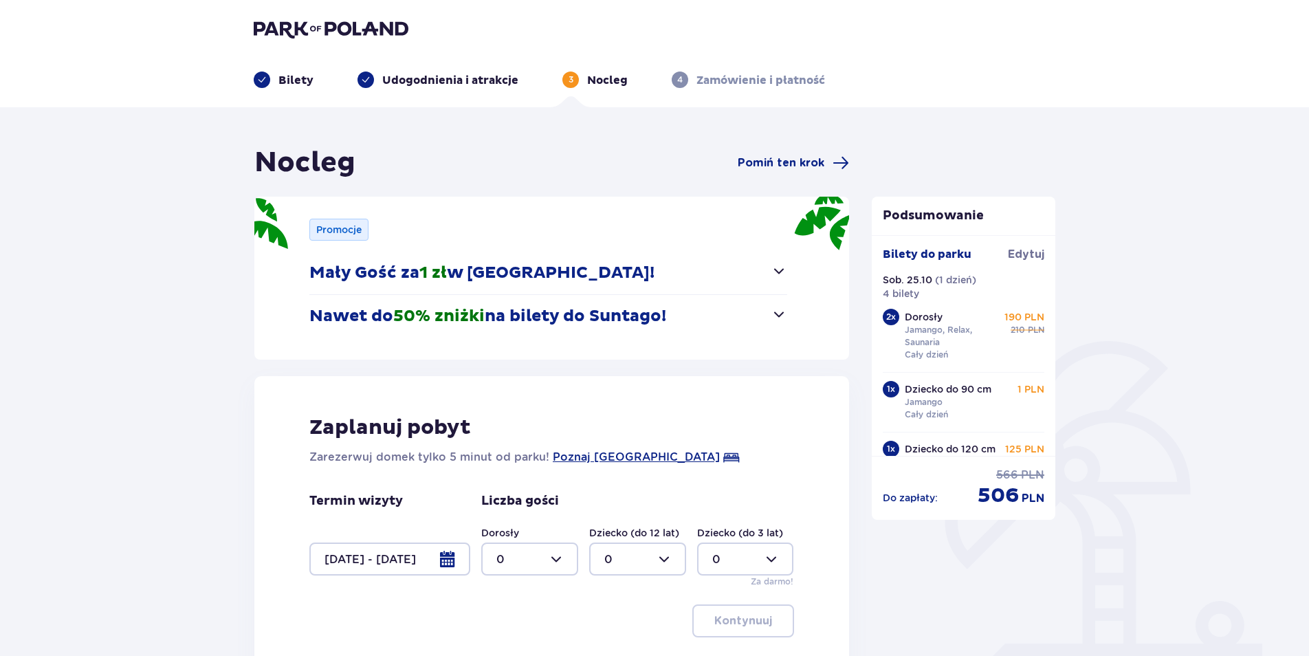
click at [558, 559] on div at bounding box center [529, 558] width 97 height 33
click at [523, 484] on div "2" at bounding box center [529, 482] width 67 height 15
type input "2"
click at [666, 559] on div at bounding box center [637, 558] width 97 height 33
click at [642, 481] on div "2" at bounding box center [637, 482] width 67 height 15
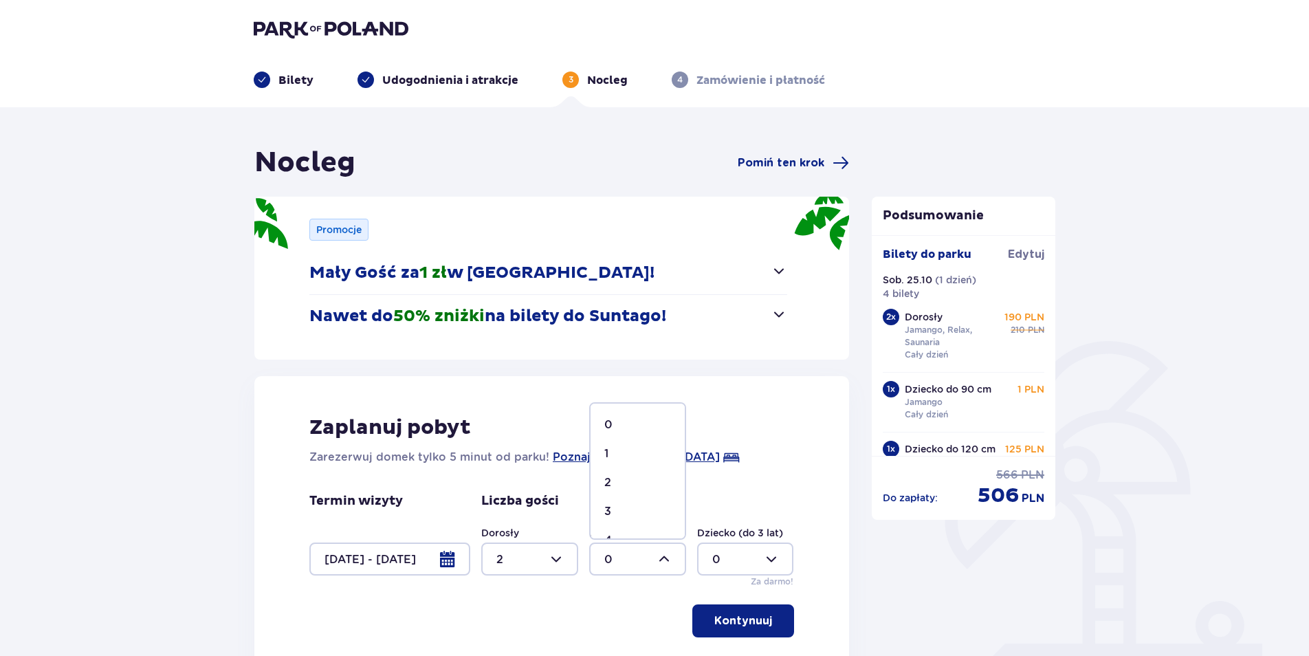
type input "2"
click at [743, 624] on p "Kontynuuj" at bounding box center [743, 620] width 58 height 15
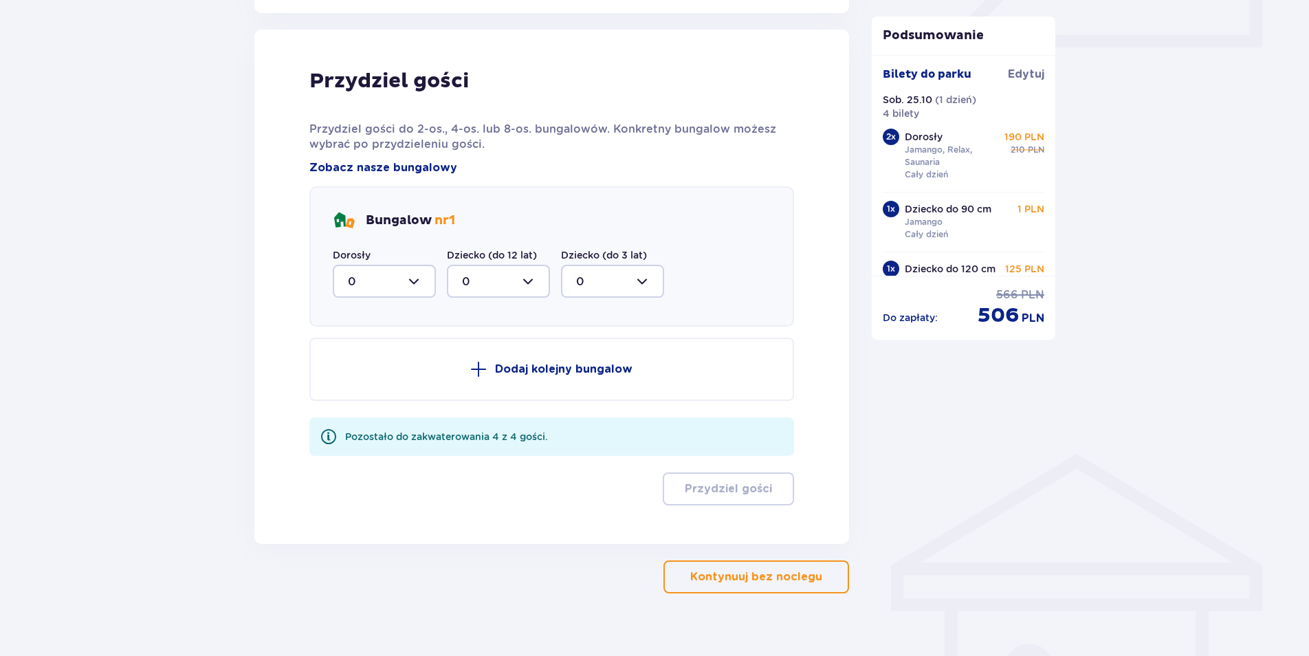
scroll to position [676, 0]
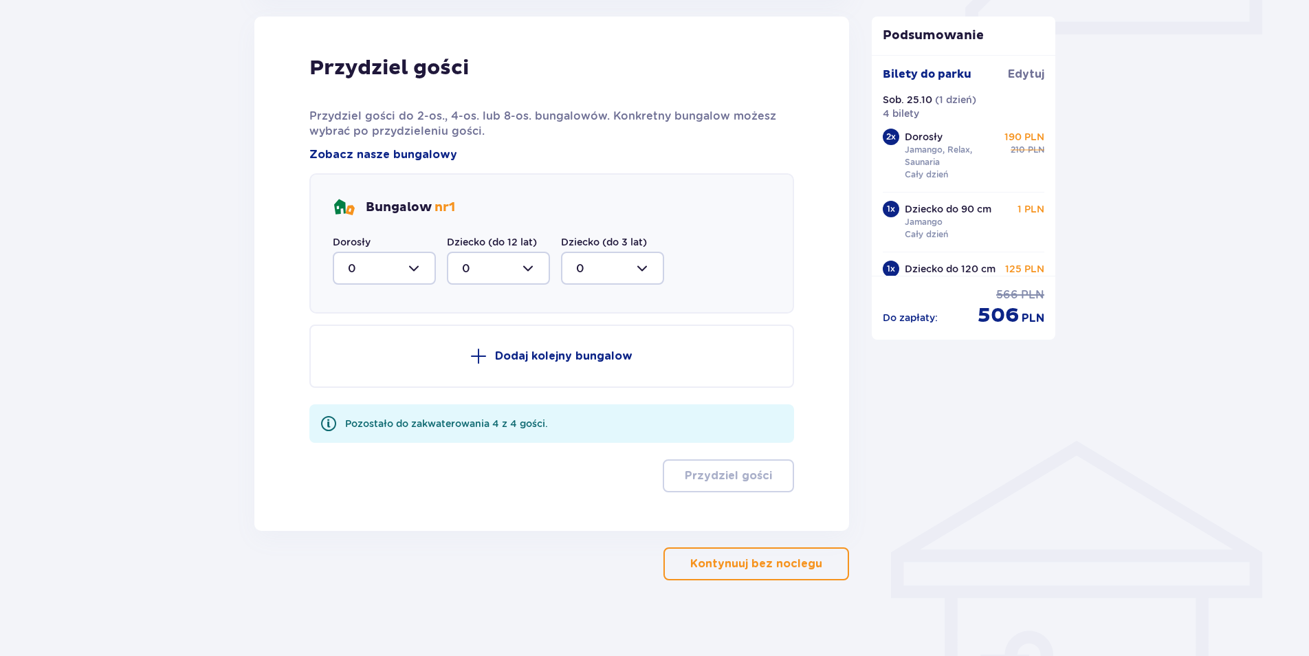
click at [418, 265] on div at bounding box center [384, 268] width 103 height 33
click at [358, 371] on div "2" at bounding box center [384, 367] width 73 height 15
type input "2"
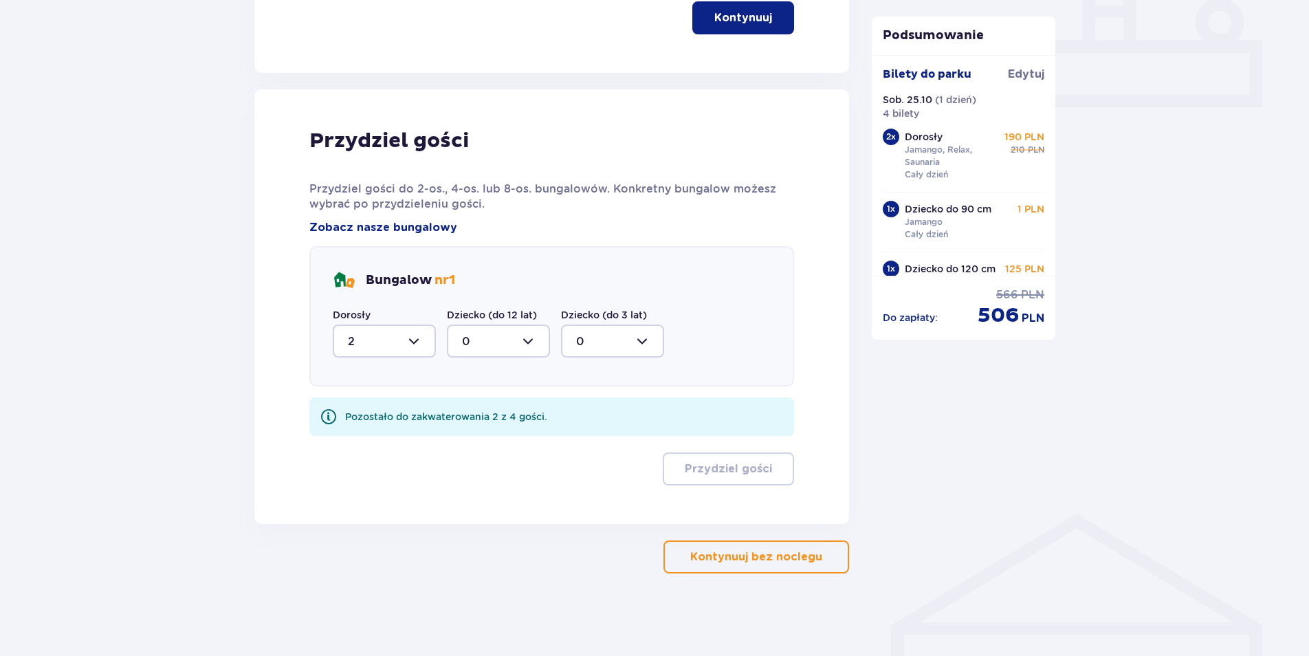
click at [528, 344] on div at bounding box center [498, 341] width 103 height 33
click at [472, 443] on div "2" at bounding box center [498, 440] width 73 height 15
type input "2"
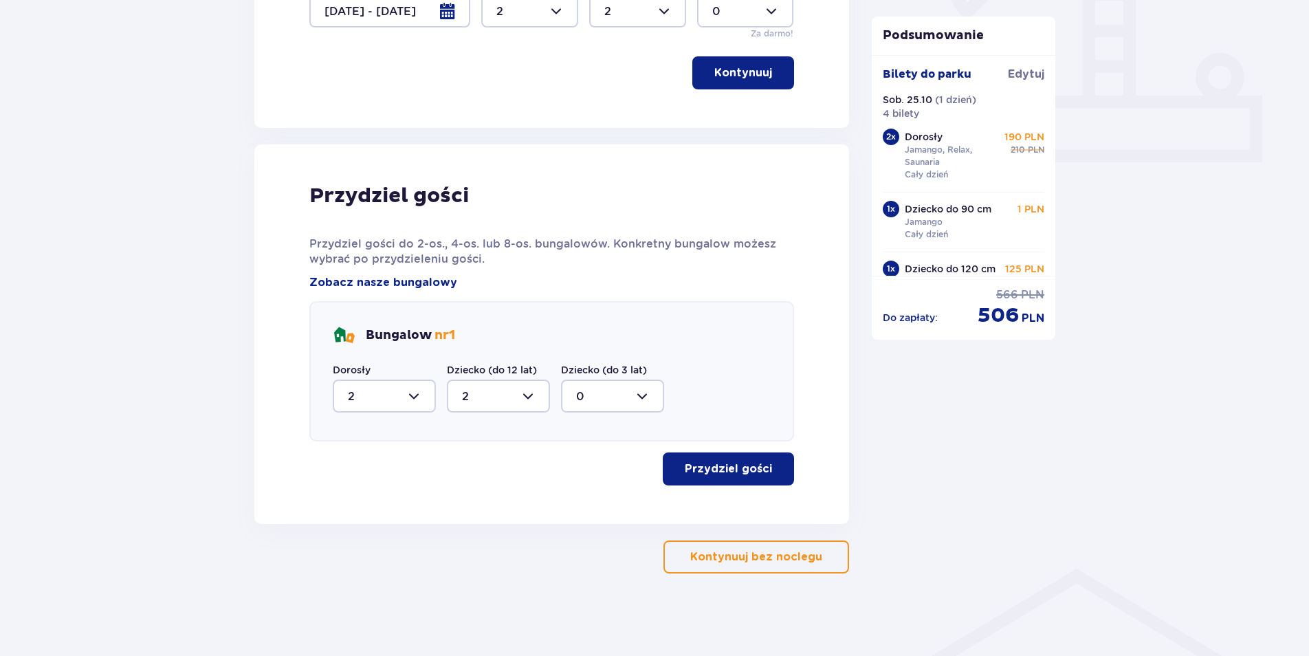
click at [757, 463] on p "Przydziel gości" at bounding box center [728, 468] width 87 height 15
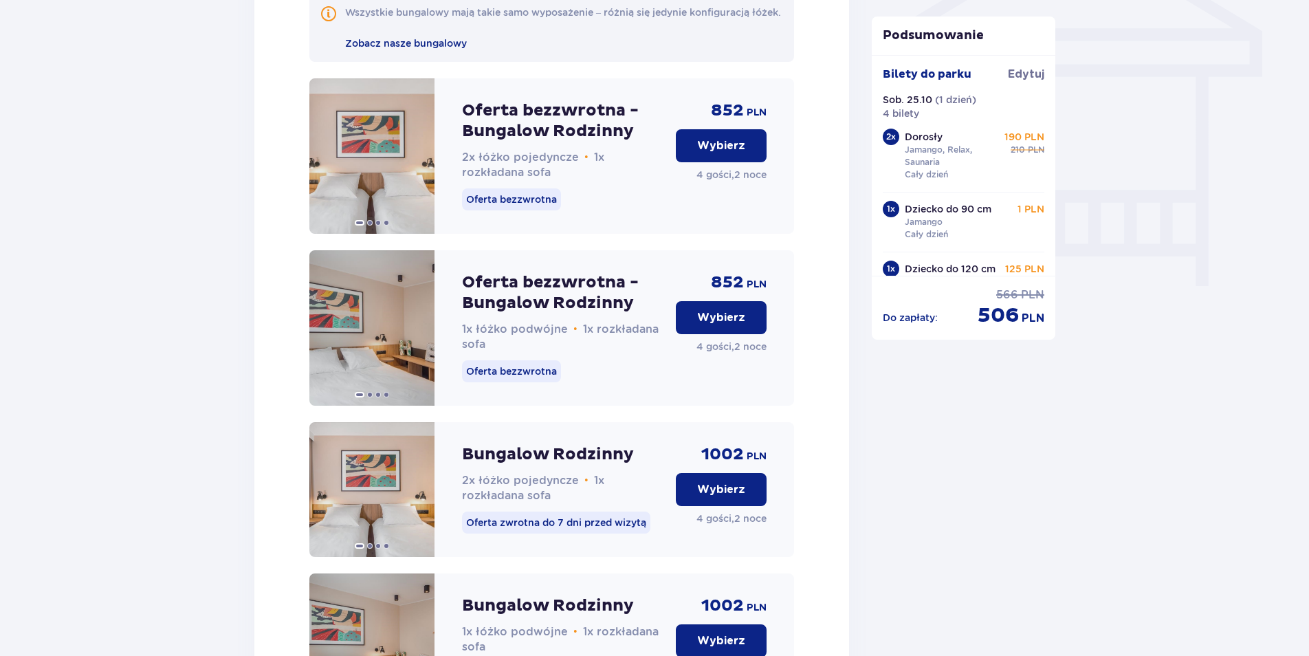
scroll to position [1209, 0]
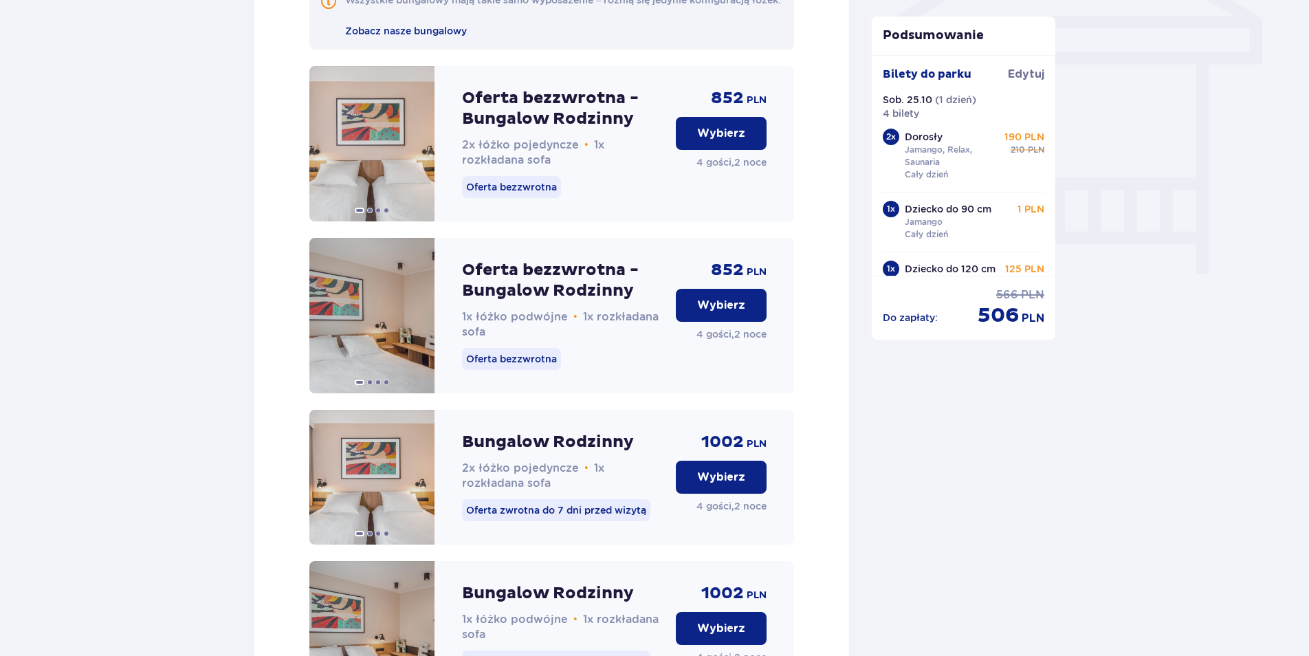
click at [736, 141] on p "Wybierz" at bounding box center [721, 133] width 48 height 15
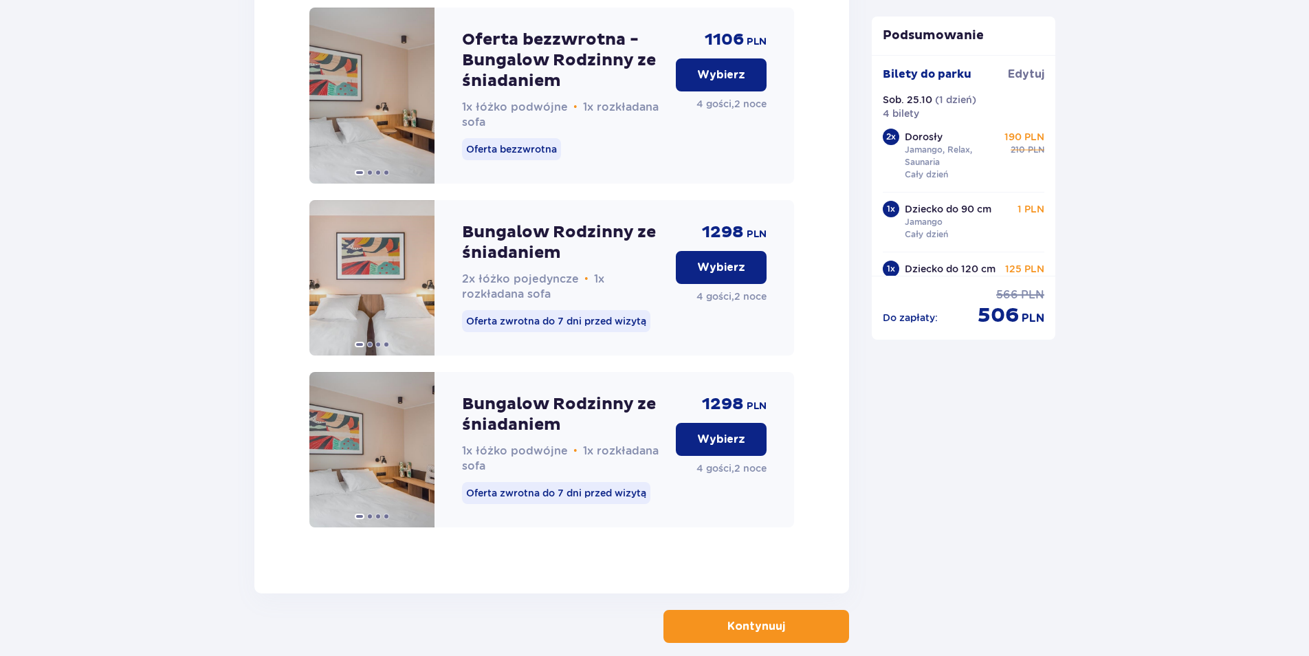
scroll to position [2190, 0]
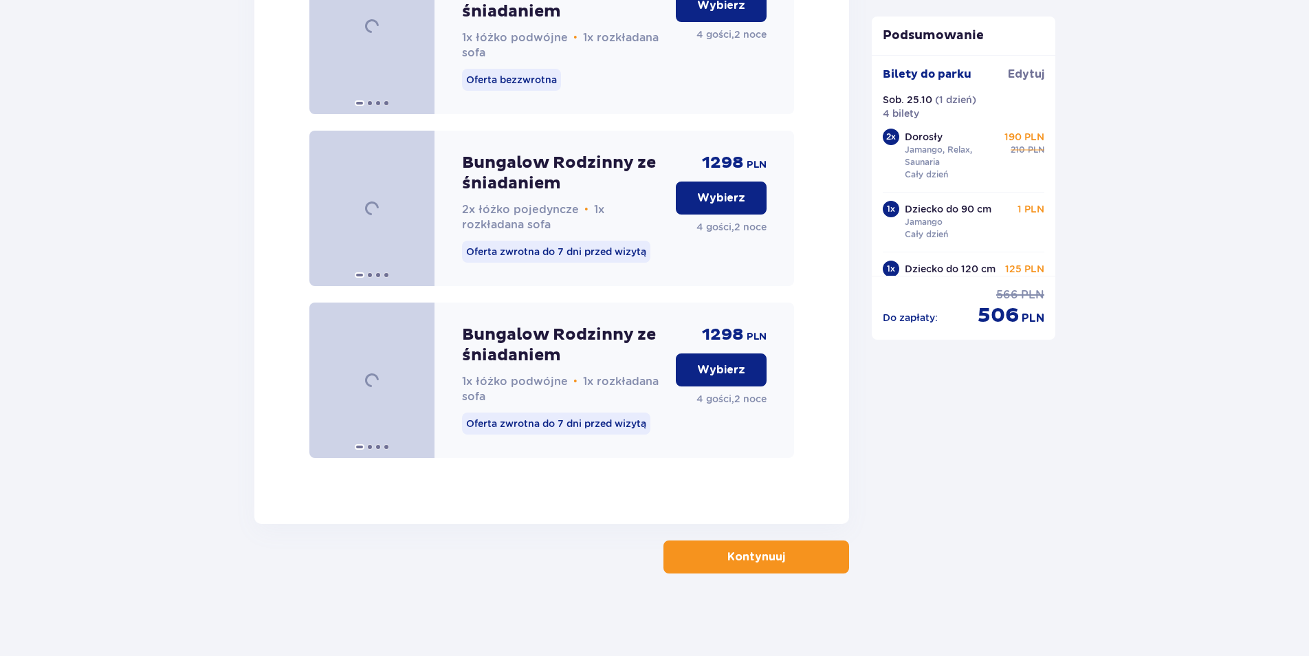
click at [763, 557] on p "Kontynuuj" at bounding box center [756, 556] width 58 height 15
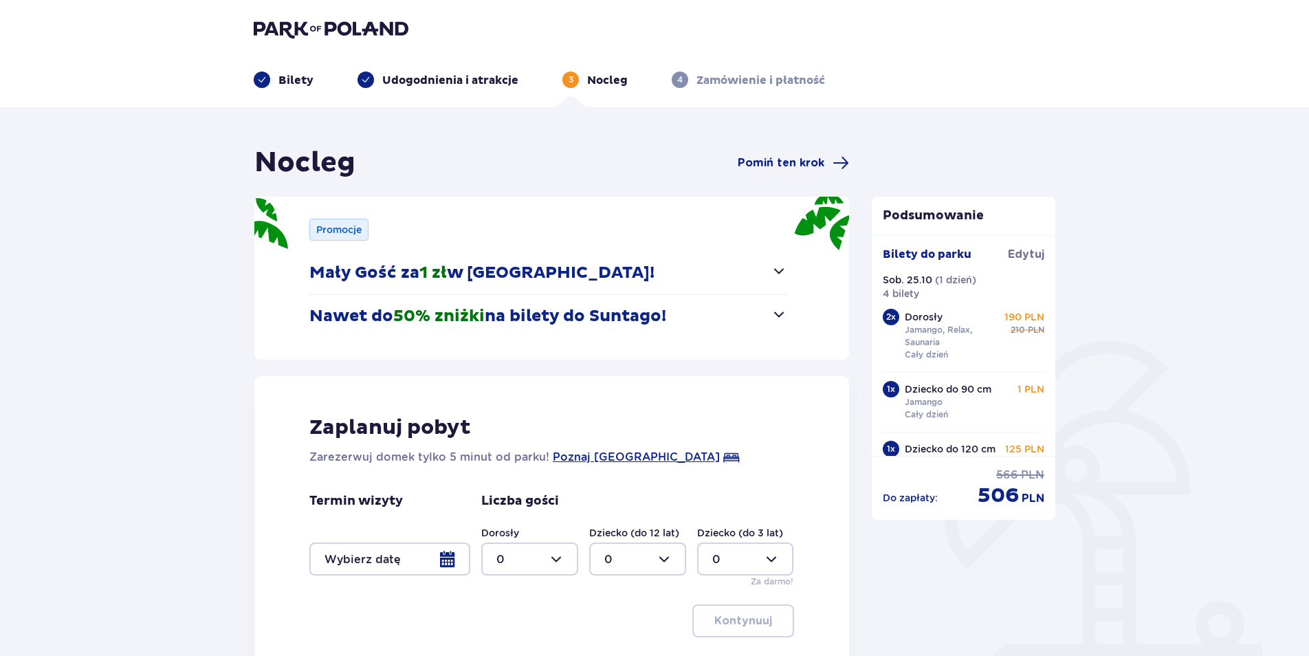
type input "0"
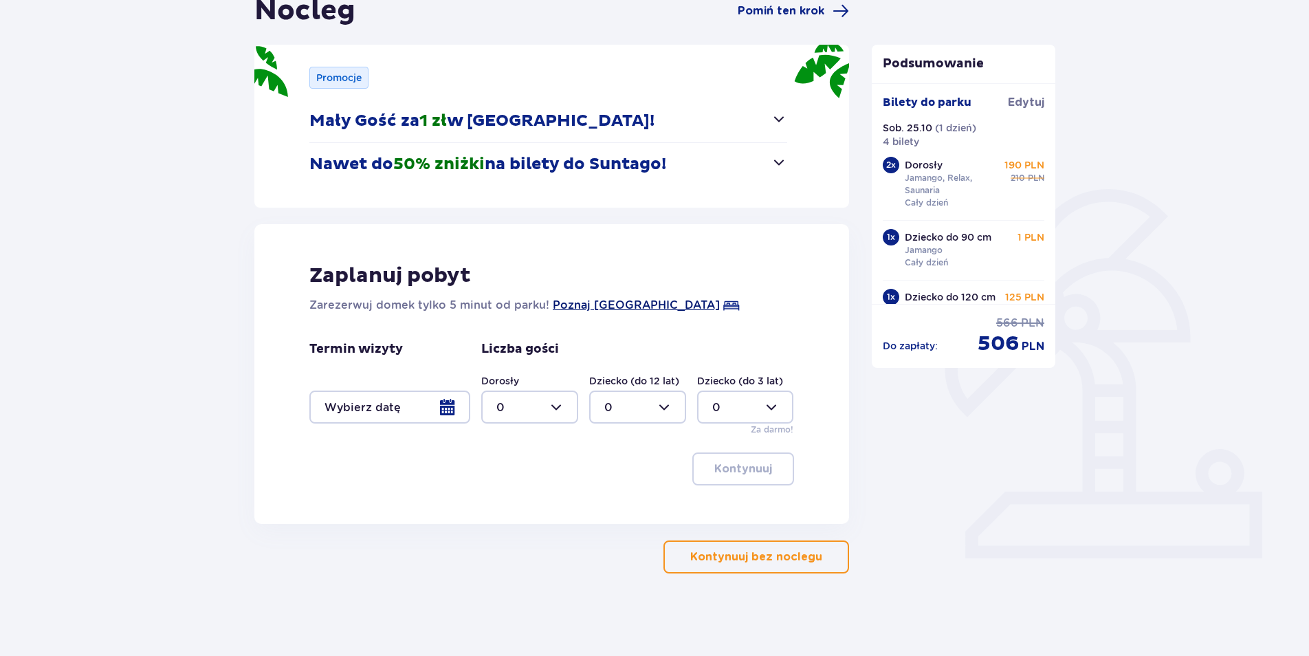
click at [619, 308] on span "Poznaj [GEOGRAPHIC_DATA]" at bounding box center [636, 305] width 167 height 17
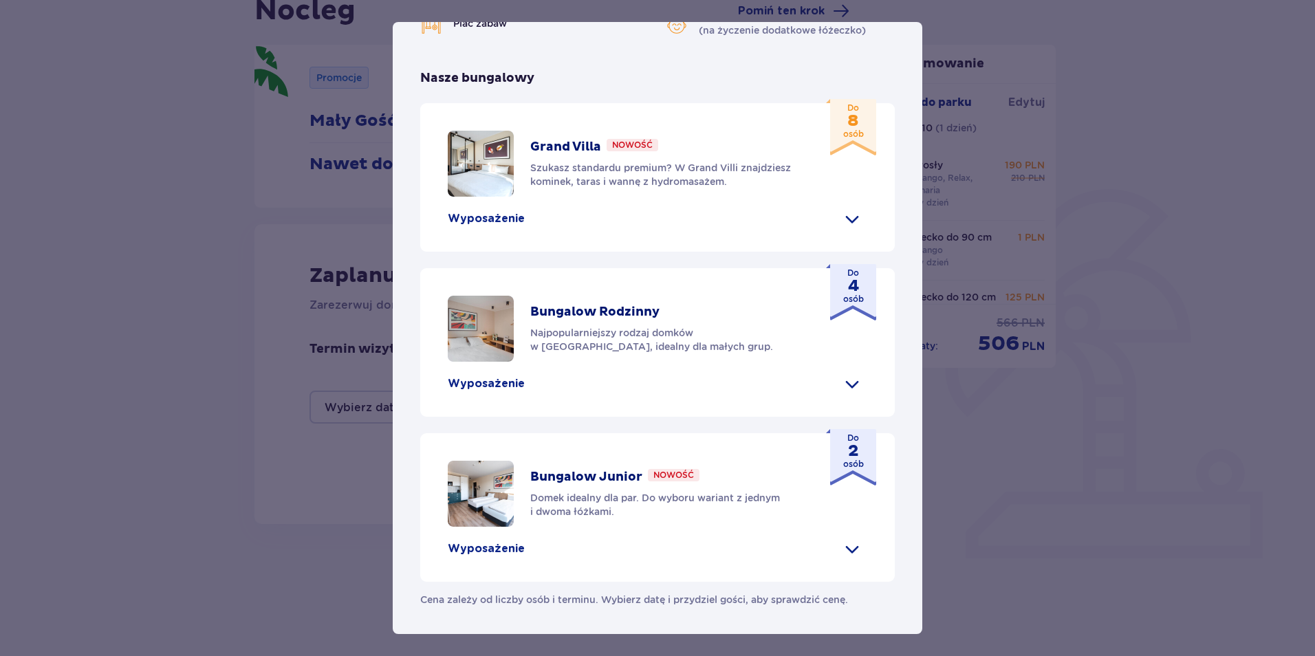
scroll to position [542, 0]
click at [853, 551] on span at bounding box center [852, 549] width 22 height 22
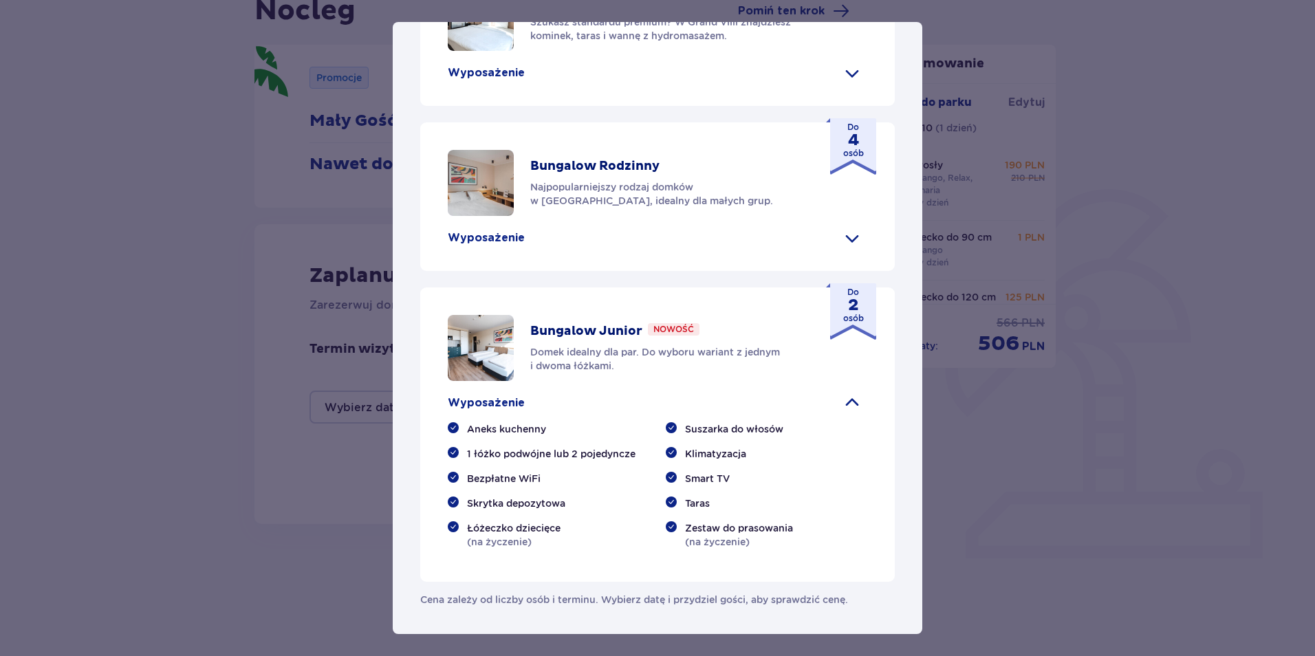
scroll to position [688, 0]
click at [505, 237] on p "Wyposażenie" at bounding box center [486, 237] width 77 height 15
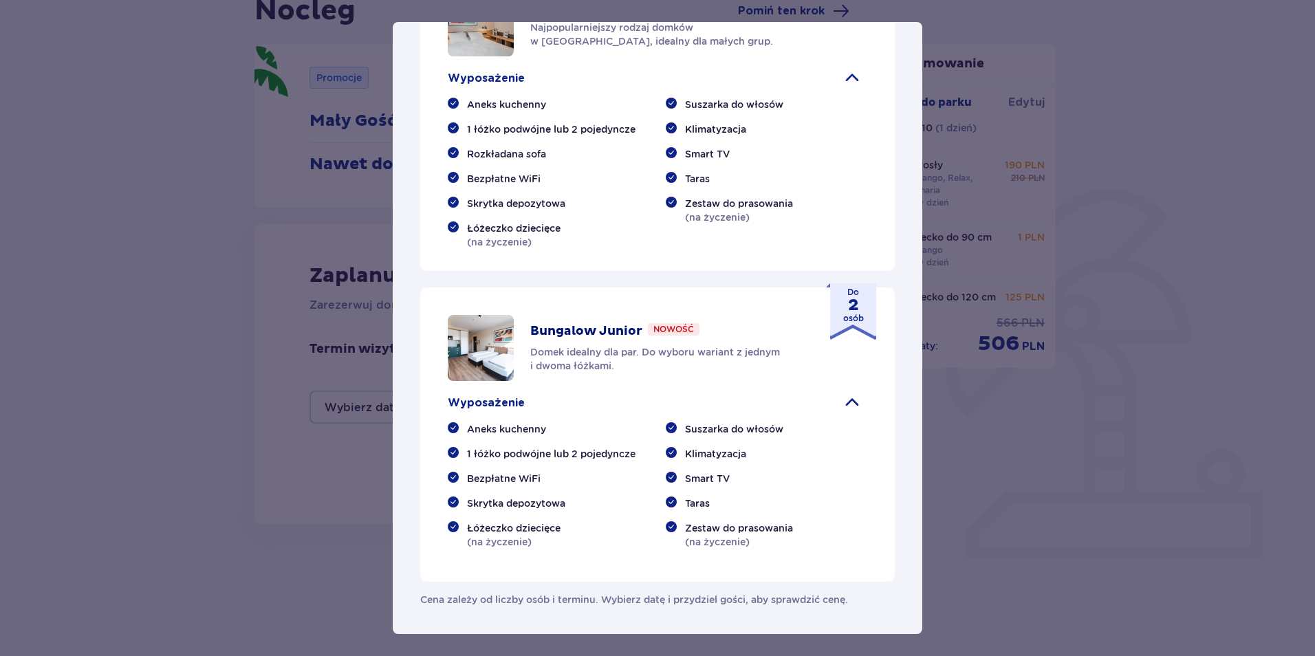
scroll to position [573, 0]
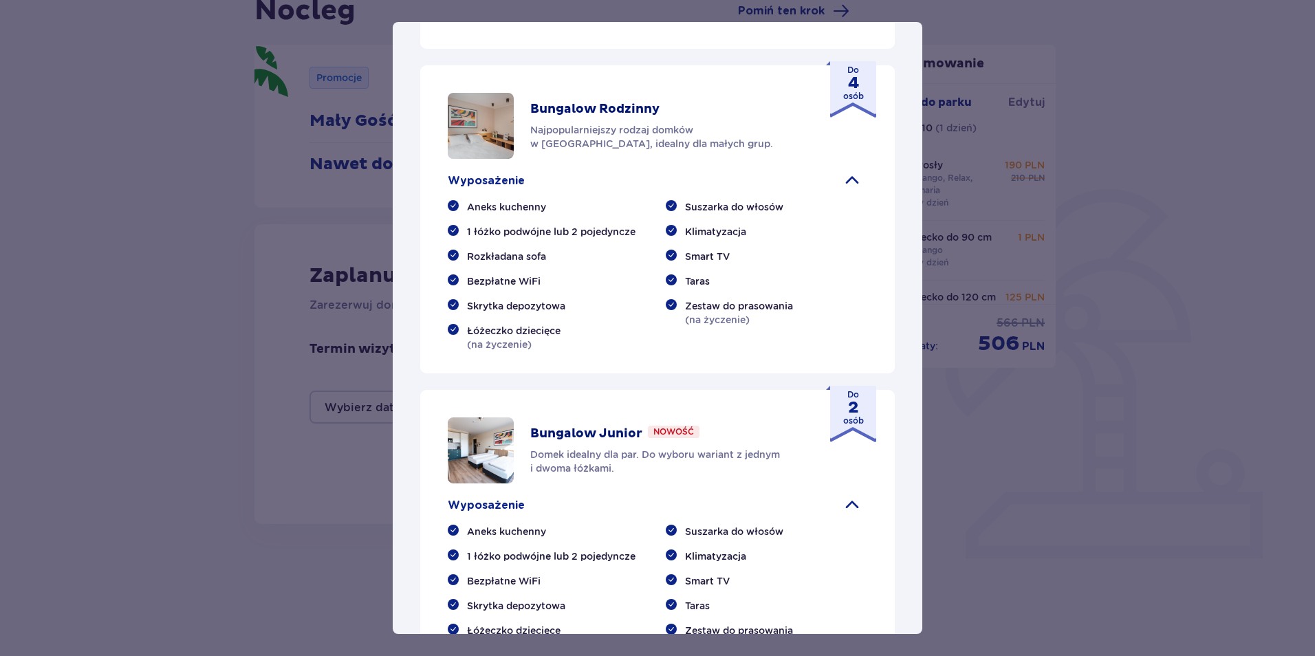
click at [479, 159] on img at bounding box center [481, 126] width 66 height 66
click at [848, 192] on span at bounding box center [852, 181] width 22 height 22
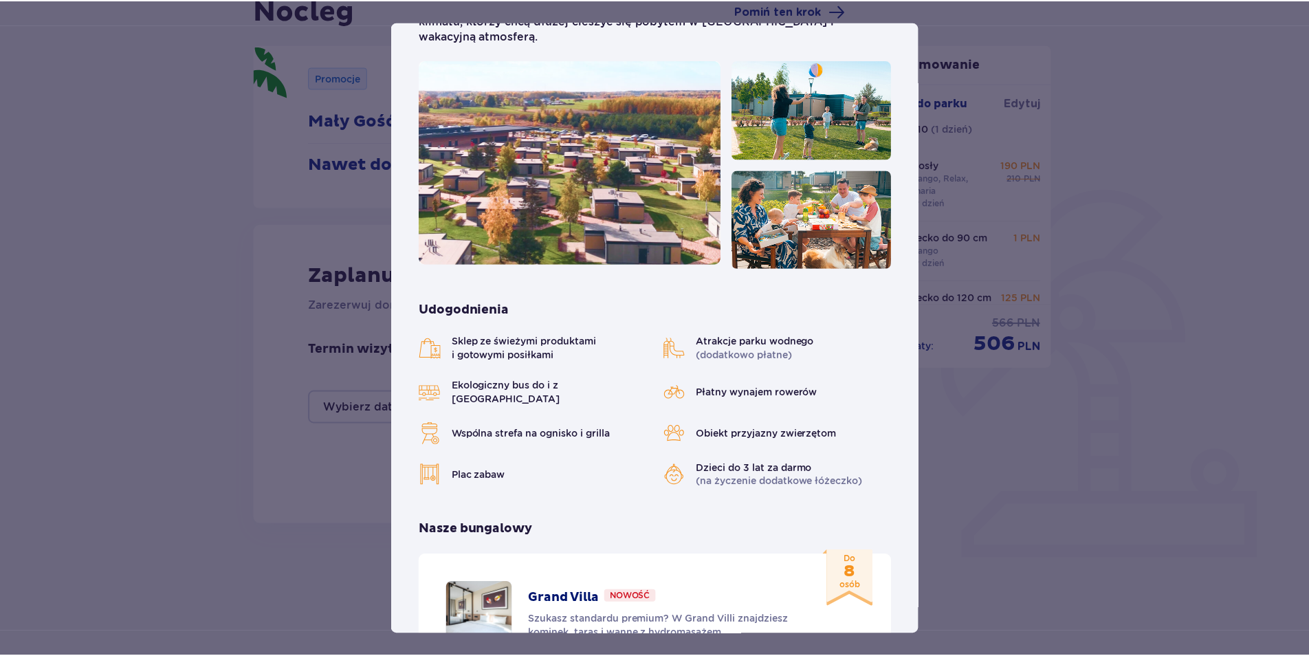
scroll to position [0, 0]
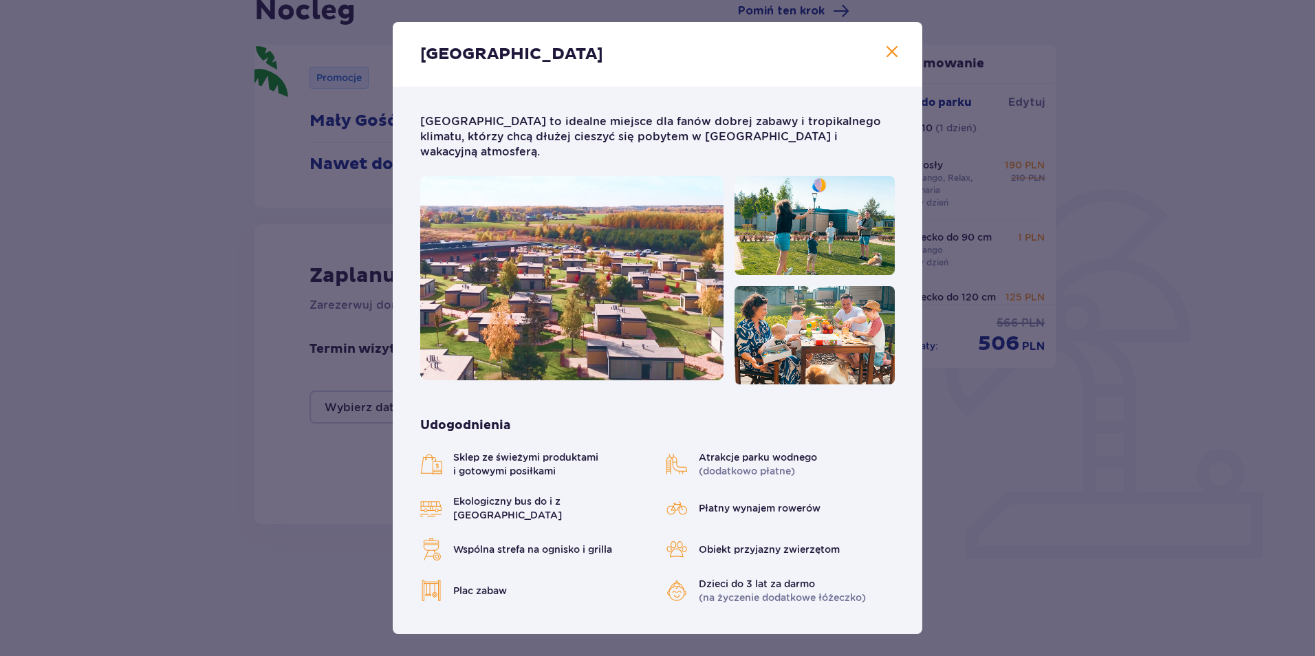
click at [890, 52] on span "Zamknij" at bounding box center [891, 52] width 17 height 17
